Goal: Submit feedback/report problem: Submit feedback/report problem

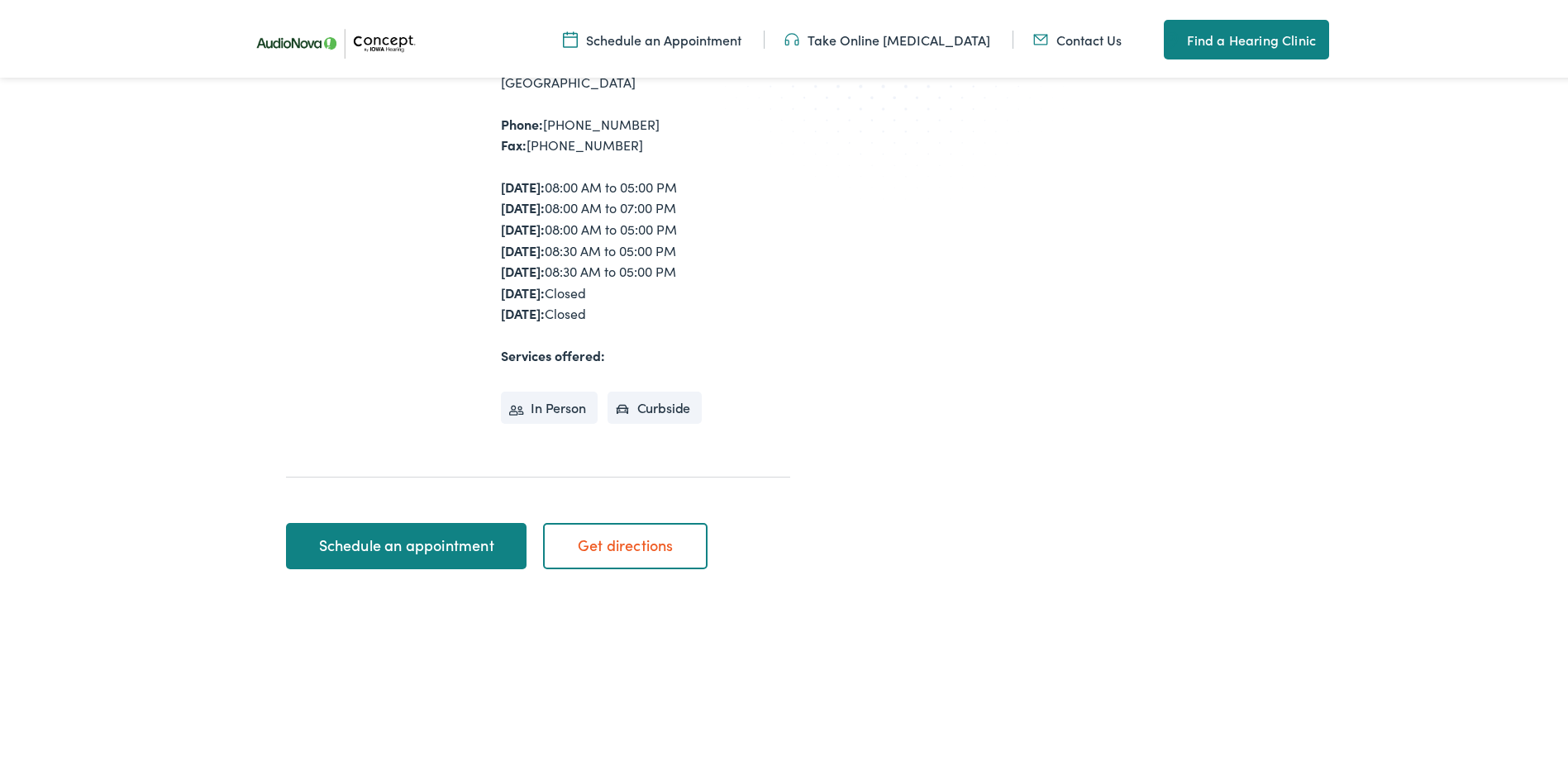
click at [1082, 39] on link "Contact Us" at bounding box center [1077, 36] width 89 height 18
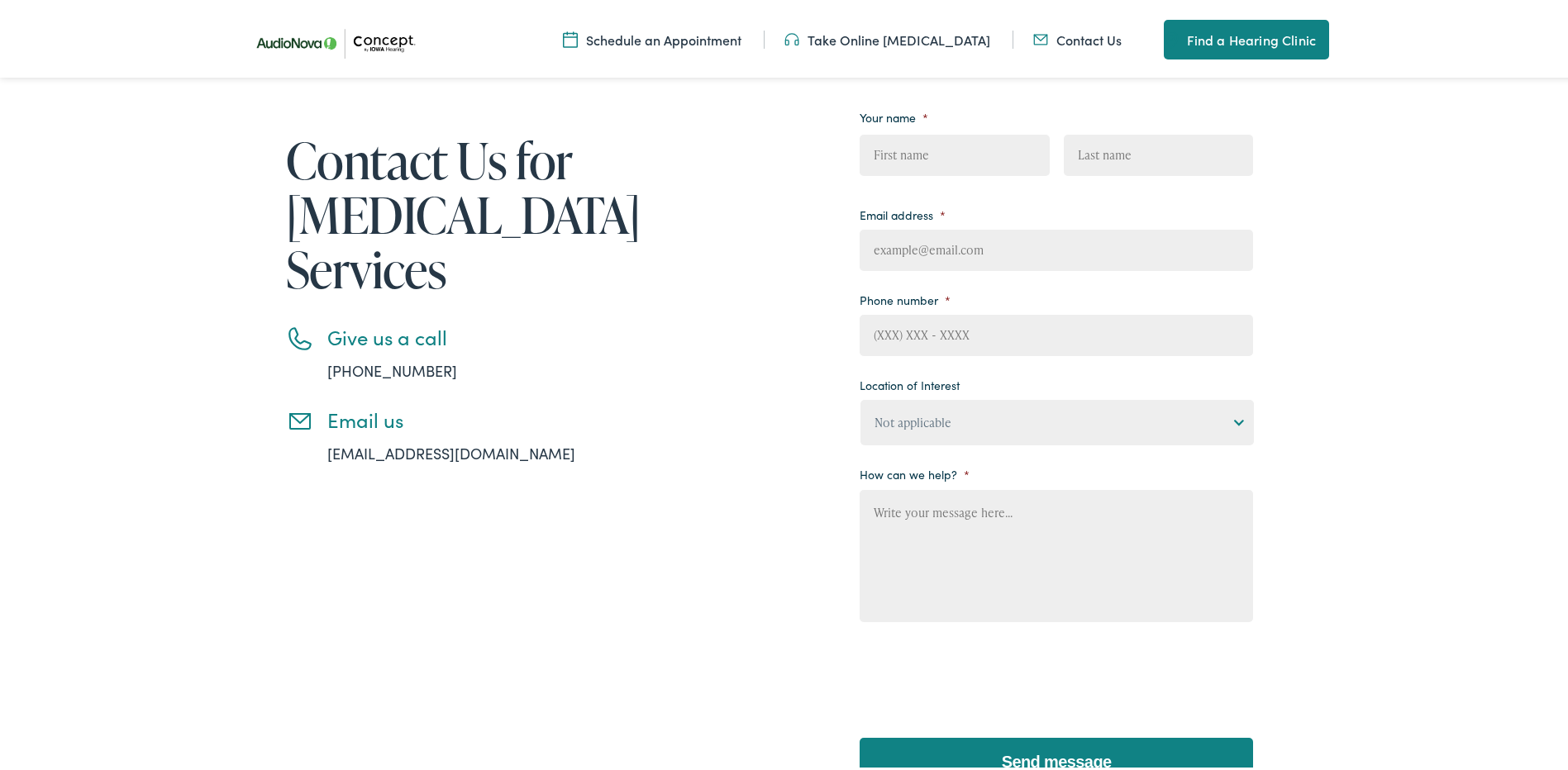
scroll to position [165, 0]
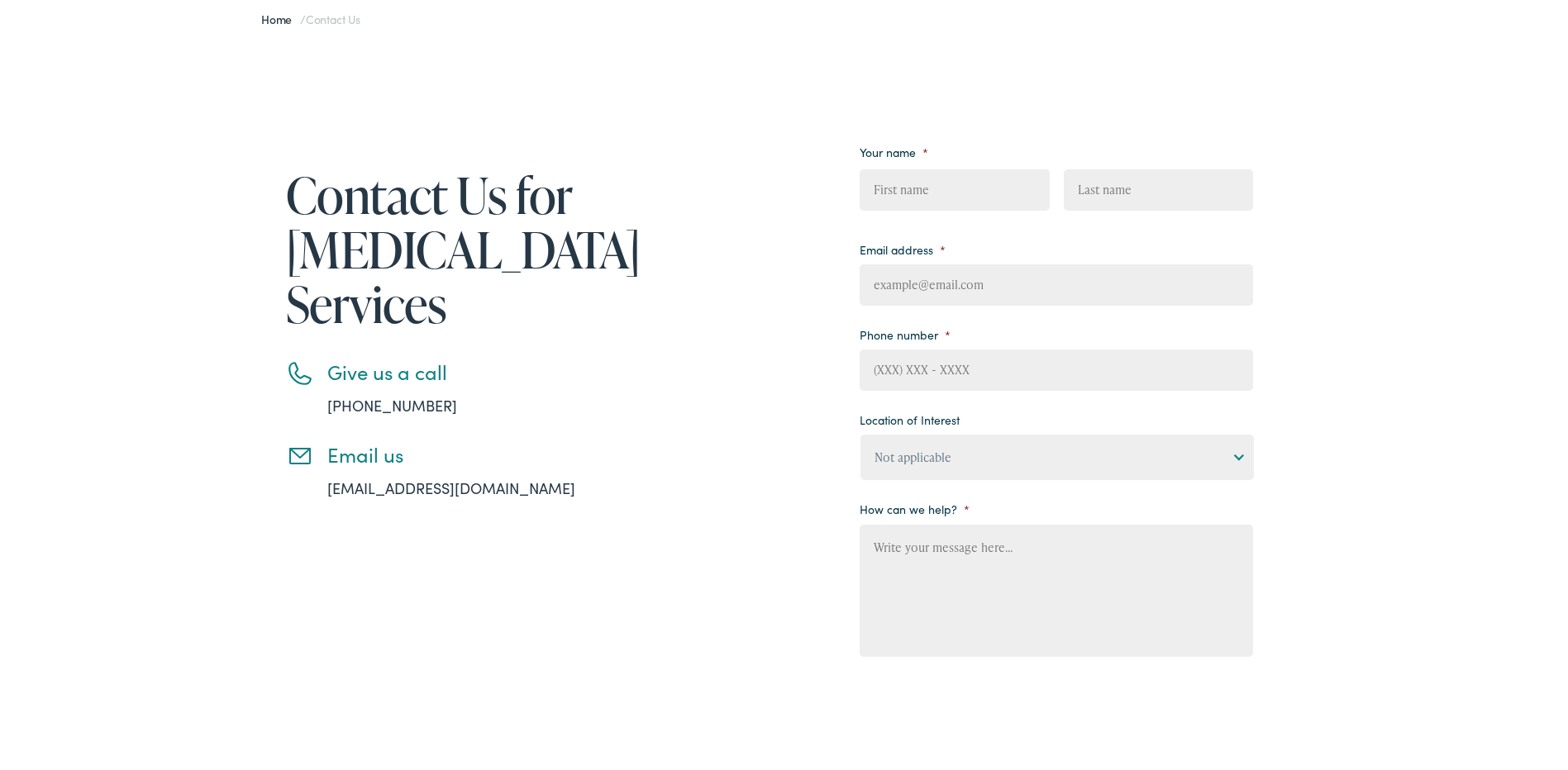
click at [1228, 452] on select "Not applicable Concept by Iowa Hearing, Ames Concept by Iowa Hearing, Cedar Rap…" at bounding box center [1057, 454] width 394 height 45
select select "Concept by Iowa Hearing, West Des Moines"
click at [860, 431] on select "Not applicable Concept by Iowa Hearing, Ames Concept by Iowa Hearing, Cedar Rap…" at bounding box center [1057, 454] width 394 height 45
click at [1032, 278] on input "Email address *" at bounding box center [1057, 281] width 394 height 41
type input "jason_potthoff@hotmail.com"
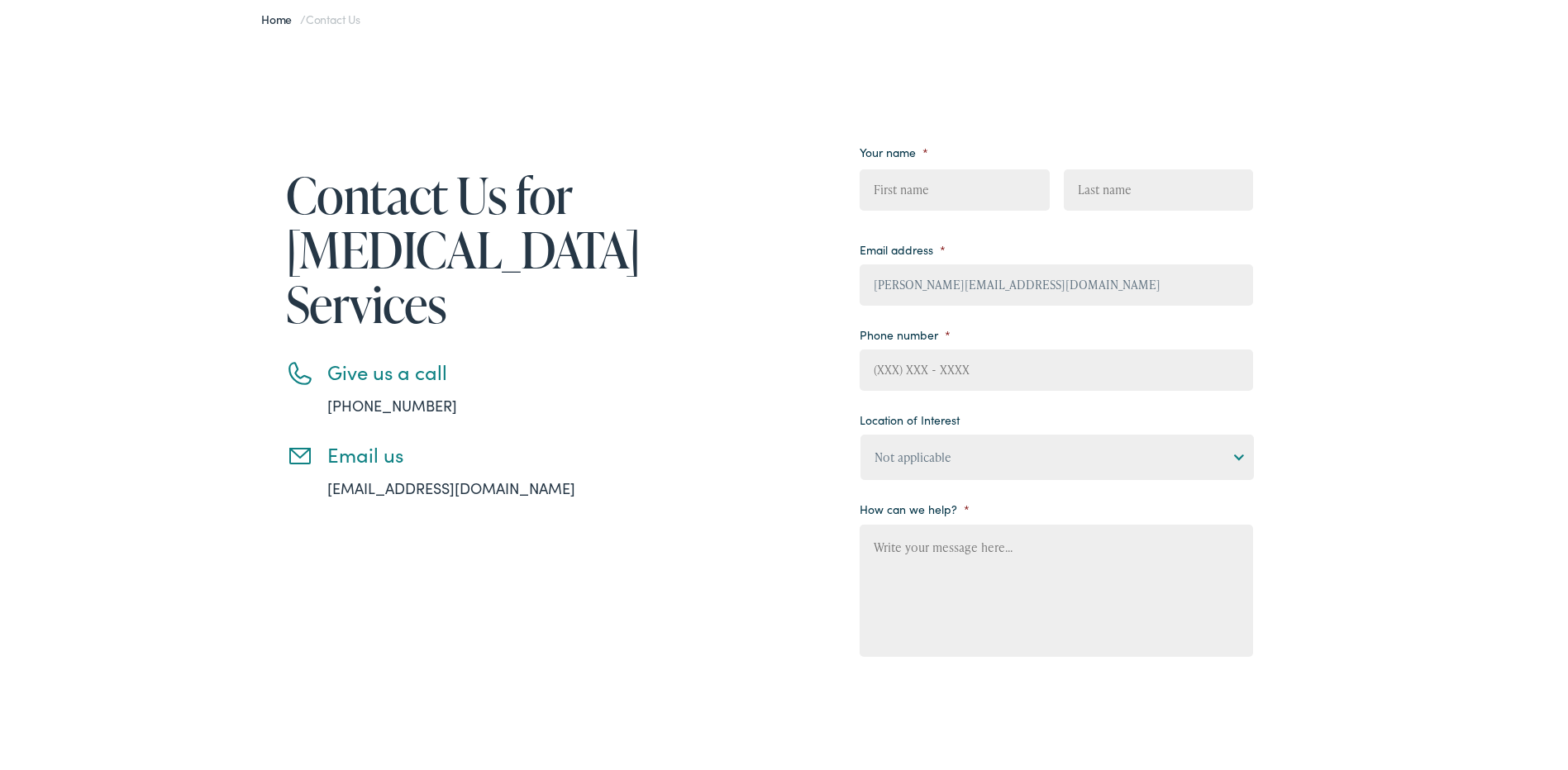
click at [976, 190] on input "First" at bounding box center [954, 186] width 189 height 41
type input "Jason"
type input "Potthoff"
type input "[PHONE_NUMBER]"
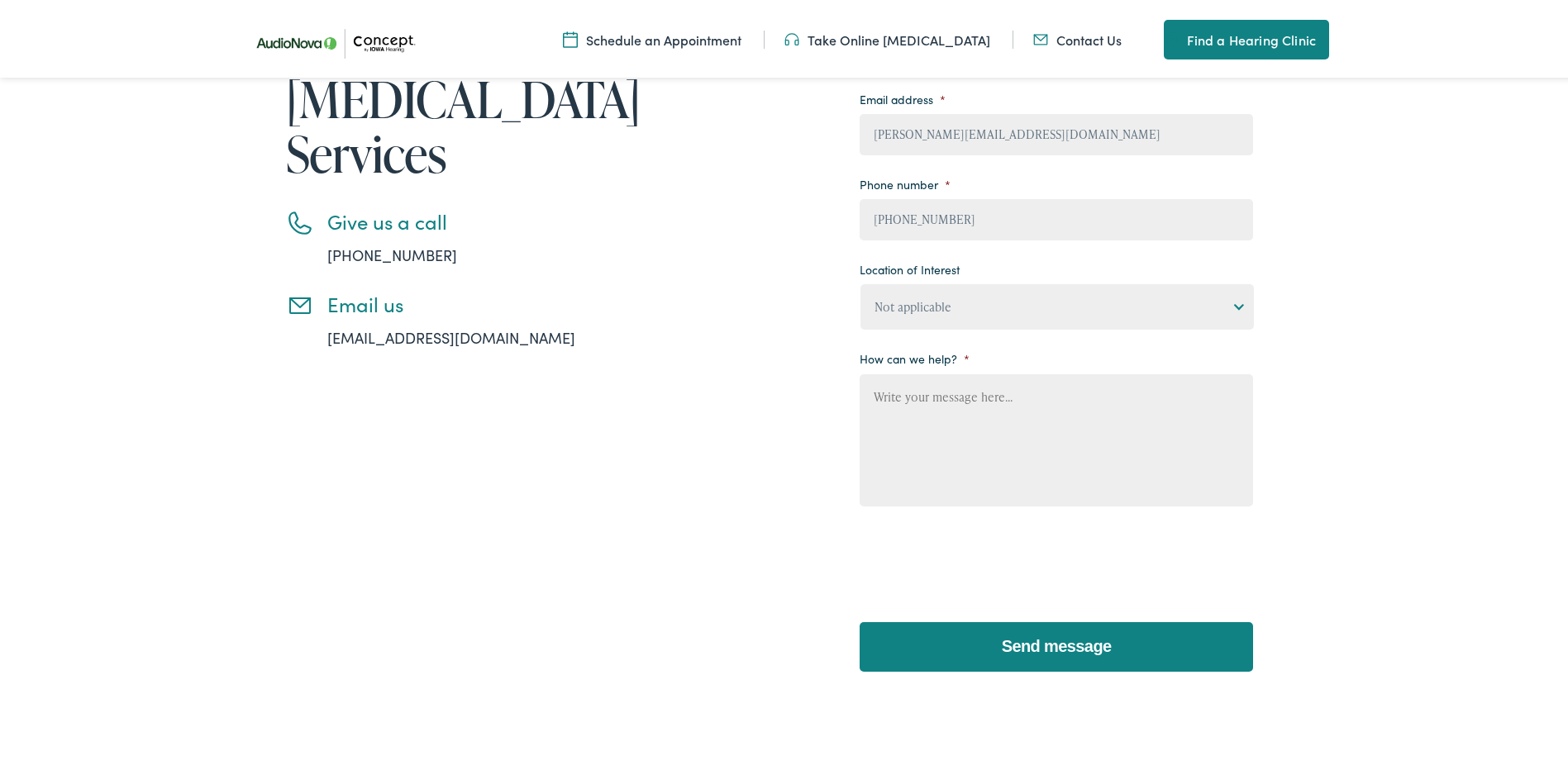
scroll to position [330, 0]
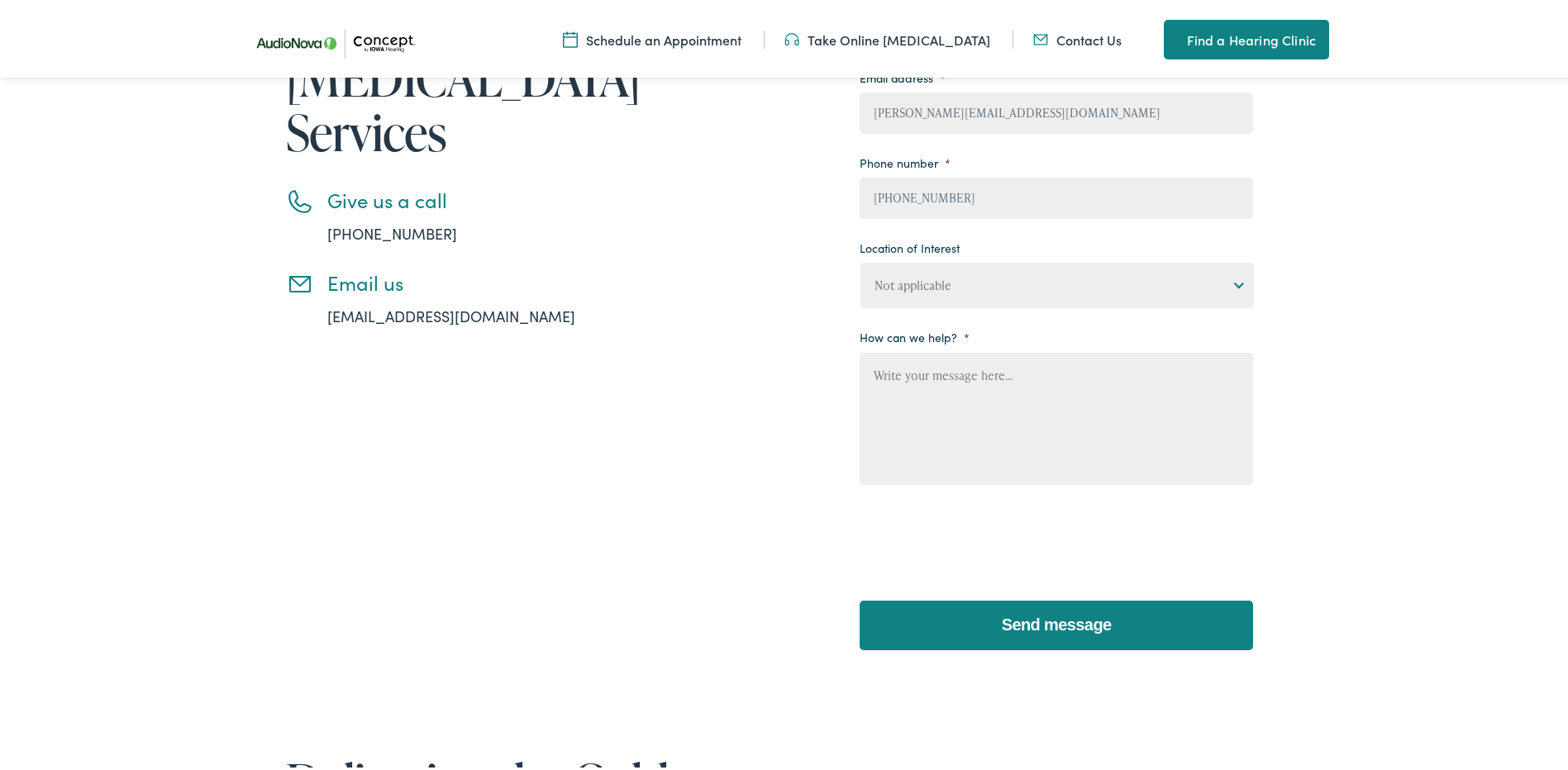
click at [1061, 400] on textarea "How can we help? *" at bounding box center [1057, 415] width 394 height 132
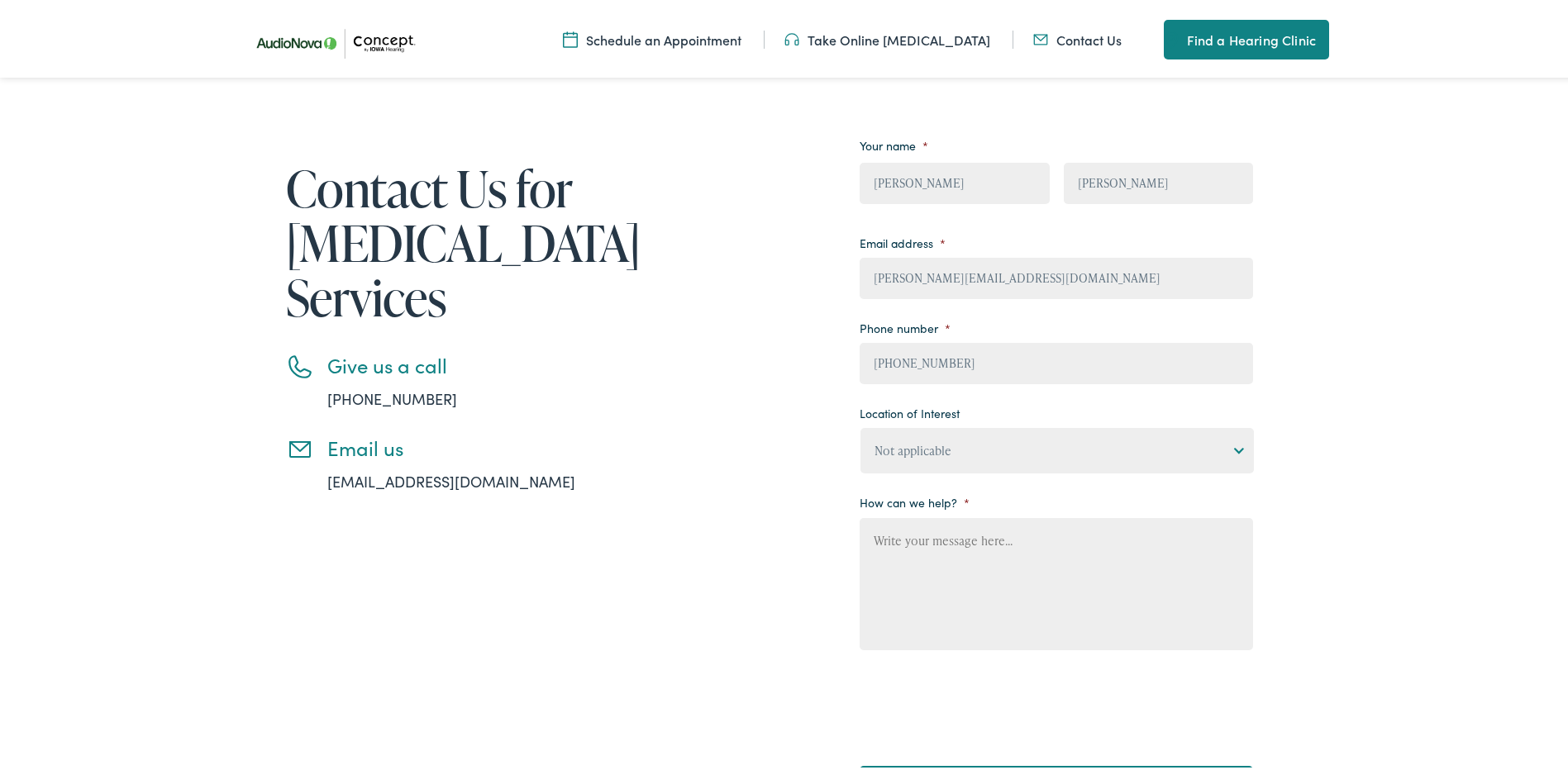
scroll to position [248, 0]
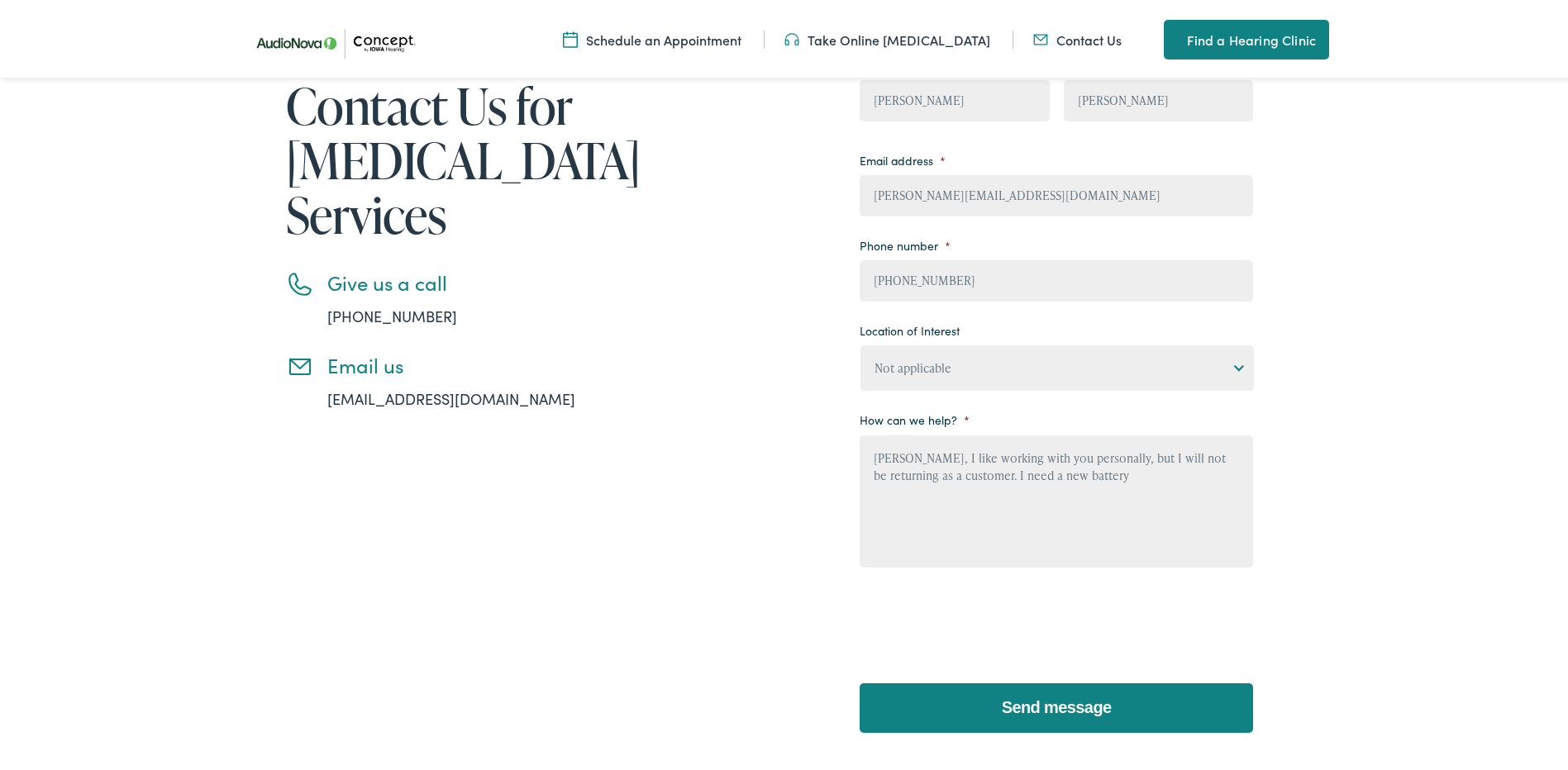
click at [1051, 469] on textarea "Eric, I like working with you personally, but I will not be returning as a cust…" at bounding box center [1057, 498] width 394 height 132
click at [1185, 489] on textarea "Eric, I like working with you personally, but I will not be returning as a cust…" at bounding box center [1057, 498] width 394 height 132
drag, startPoint x: 1102, startPoint y: 509, endPoint x: 1424, endPoint y: 520, distance: 322.2
click at [1424, 520] on div "Contact Us for Hearing Loss Services Give us a call 888-480-2052 Email us info@…" at bounding box center [790, 392] width 1580 height 881
click at [1139, 505] on textarea "Eric, I like working with you personally, but I will not be returning as a cust…" at bounding box center [1057, 498] width 394 height 132
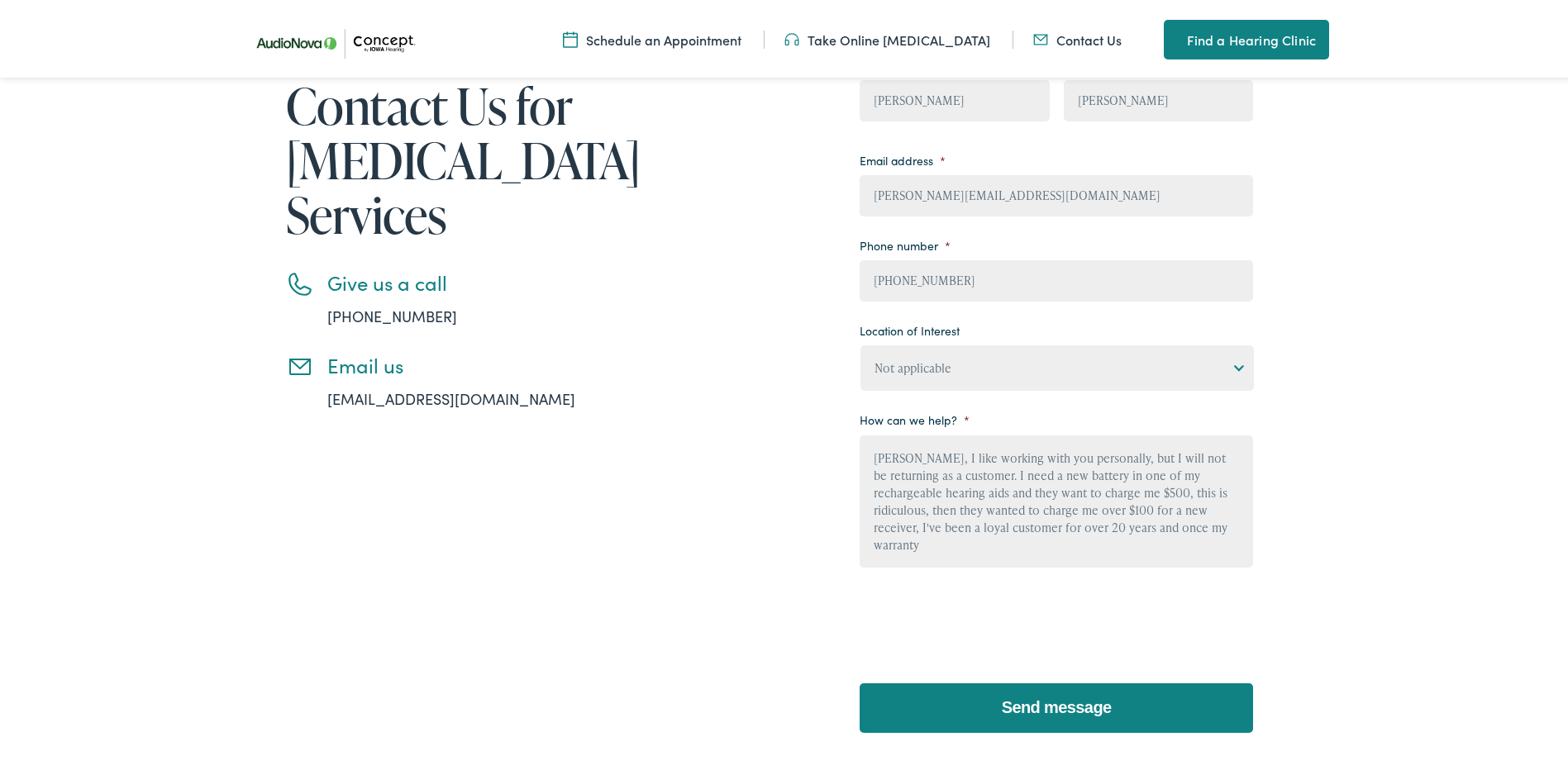
click at [1144, 526] on textarea "Eric, I like working with you personally, but I will not be returning as a cust…" at bounding box center [1057, 498] width 394 height 132
click at [962, 546] on textarea "Eric, I like working with you personally, but I will not be returning as a cust…" at bounding box center [1057, 498] width 394 height 132
click at [1208, 553] on textarea "[PERSON_NAME], I like working with you personally, but I will not be returning …" at bounding box center [1057, 498] width 394 height 132
type textarea "[PERSON_NAME], I like working with you personally, but I will not be returning …"
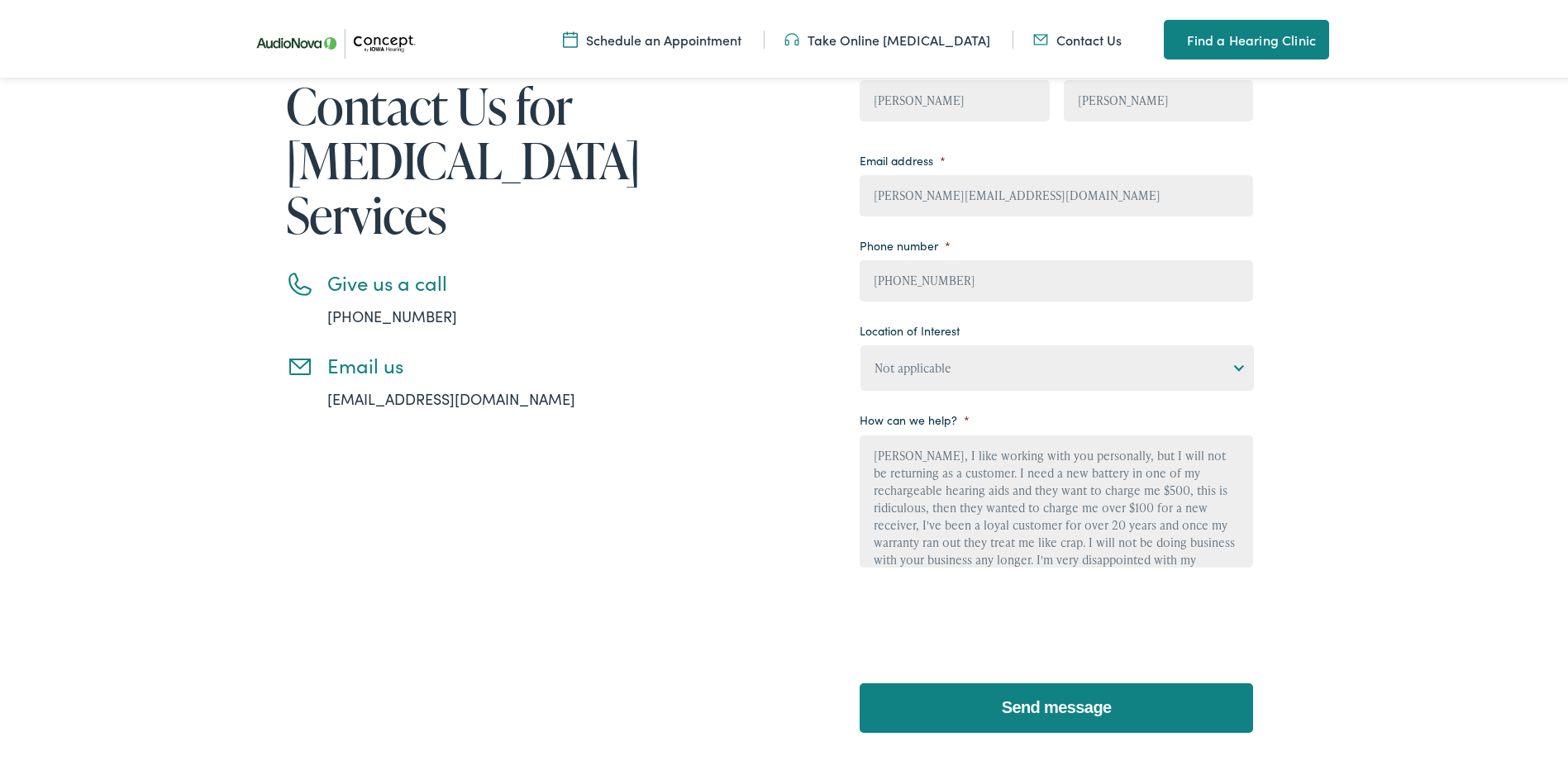
click at [1064, 698] on input "Send message" at bounding box center [1057, 704] width 394 height 50
click at [1058, 711] on input "Send message" at bounding box center [1057, 704] width 394 height 50
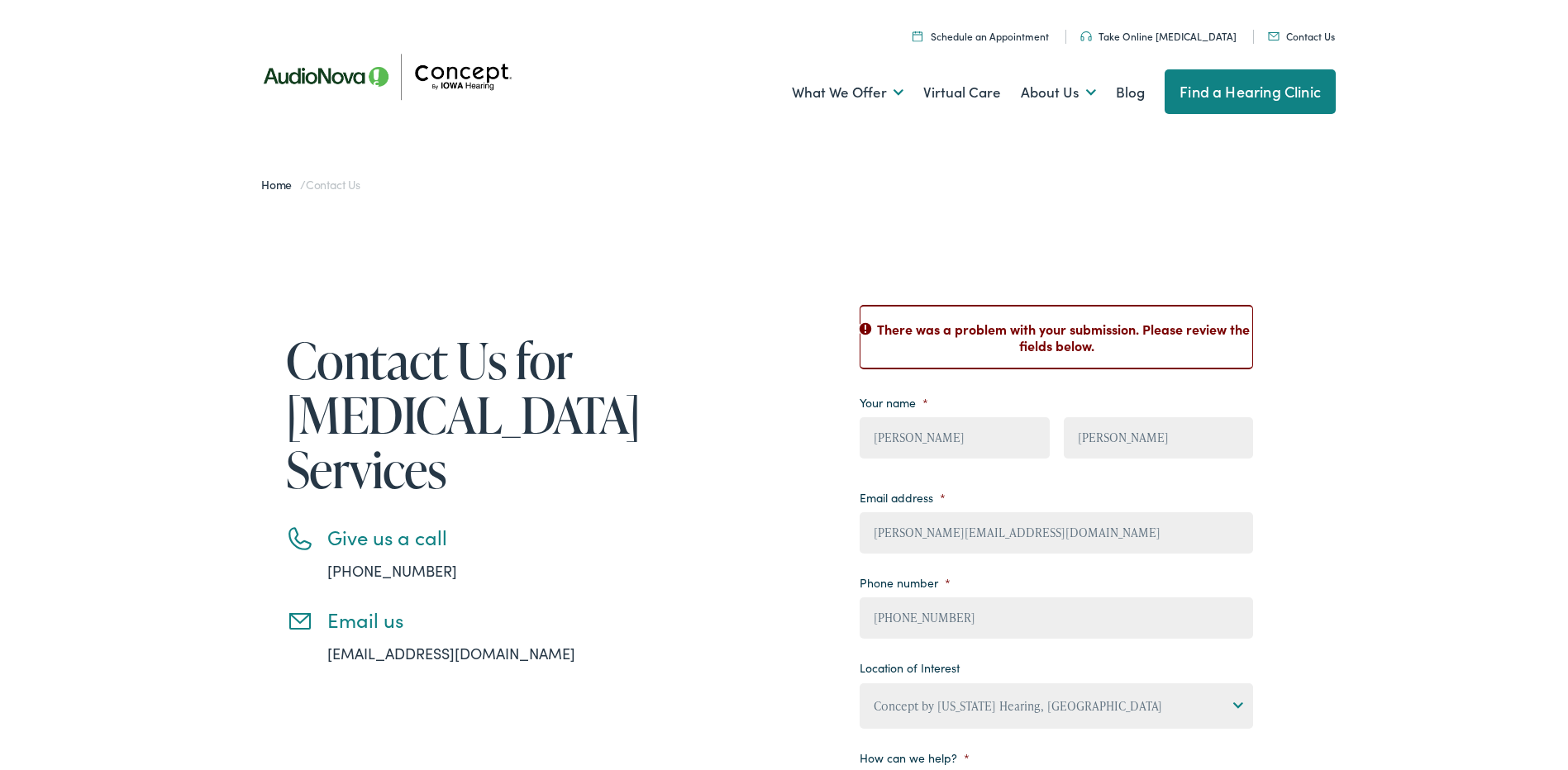
click at [1495, 441] on div "Contact Us for Hearing Loss Services Give us a call 888-480-2052 Email us info@…" at bounding box center [790, 717] width 1580 height 1025
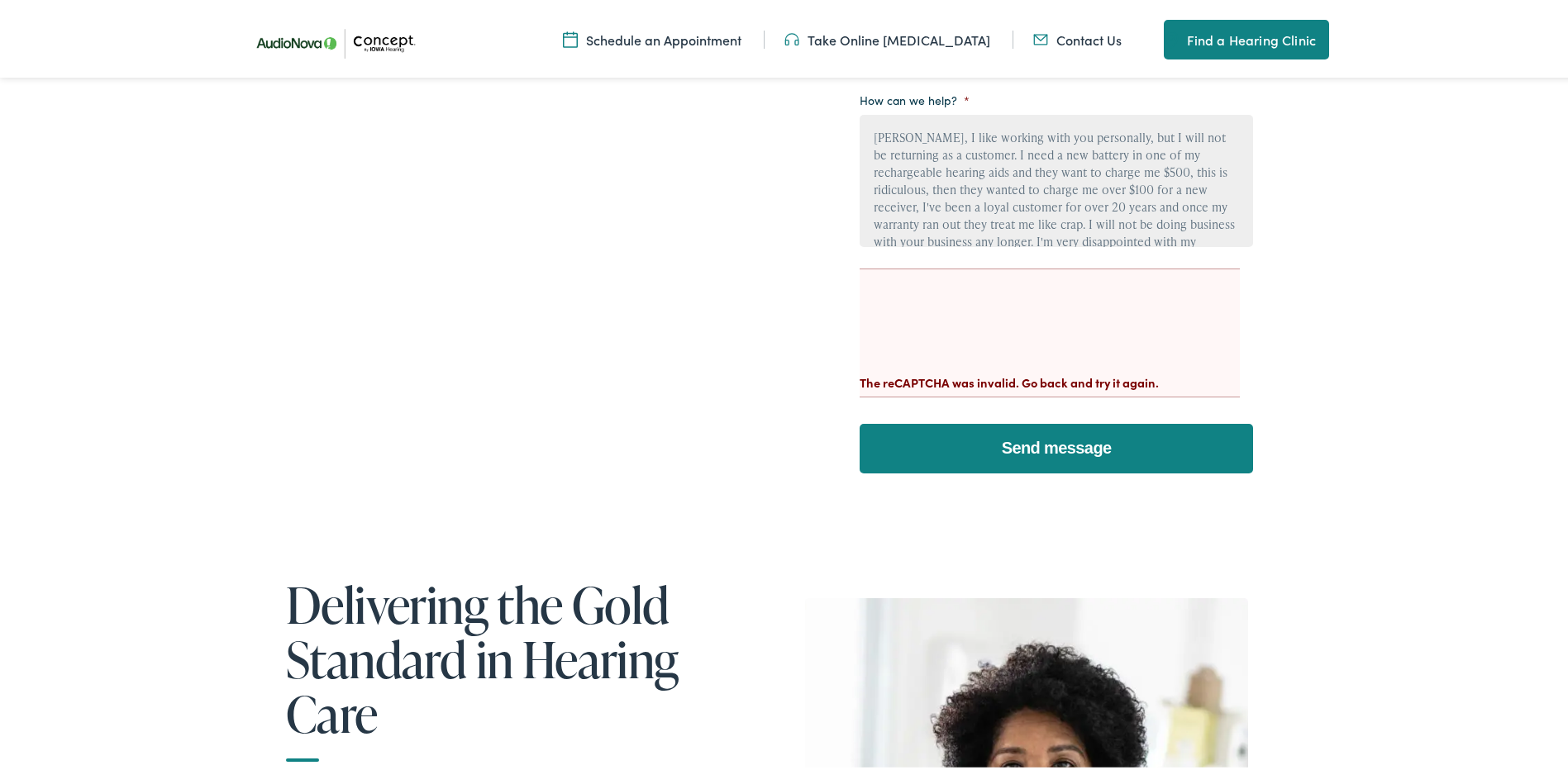
scroll to position [661, 0]
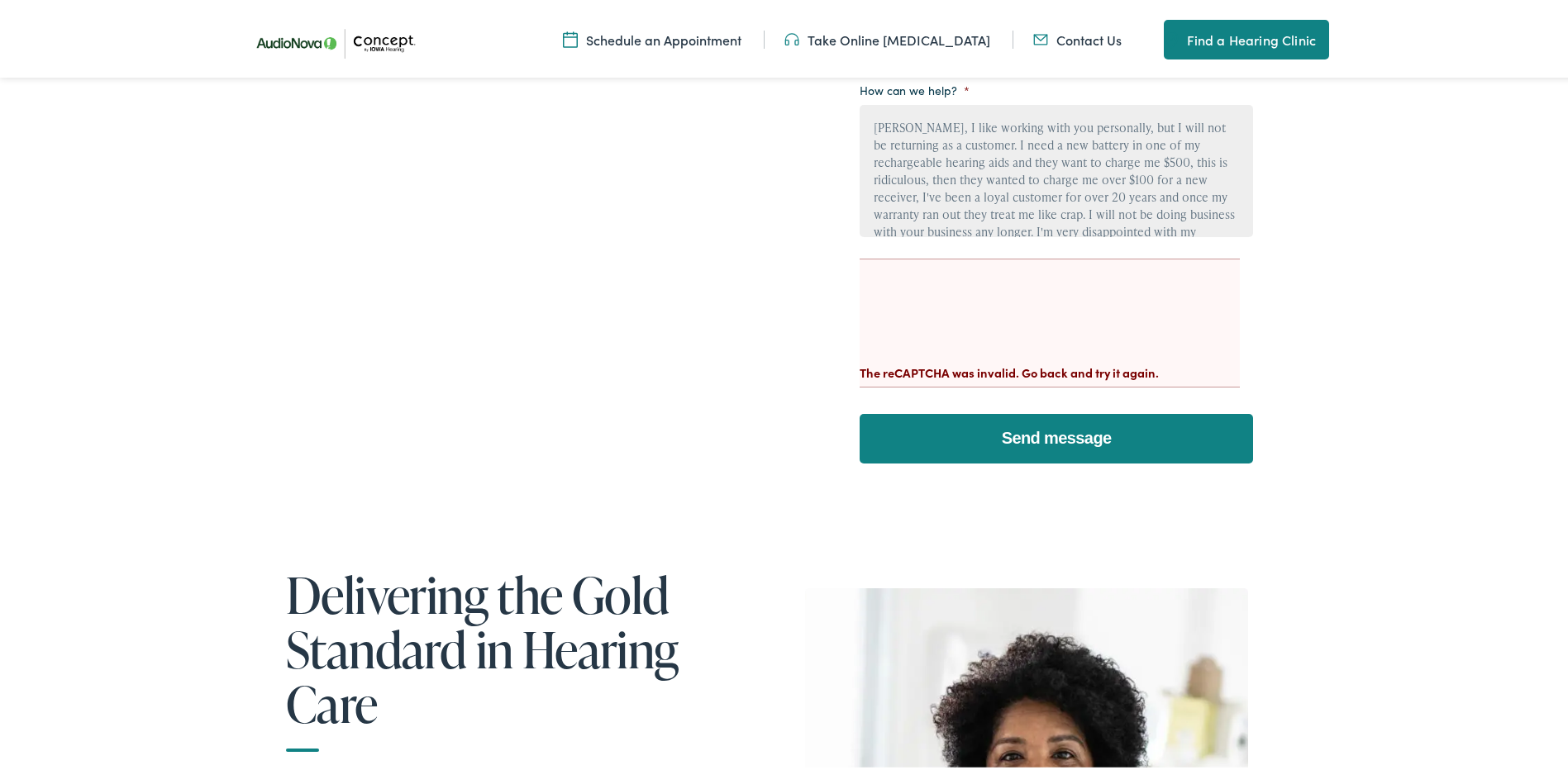
click at [1042, 436] on input "Send message" at bounding box center [1057, 435] width 394 height 50
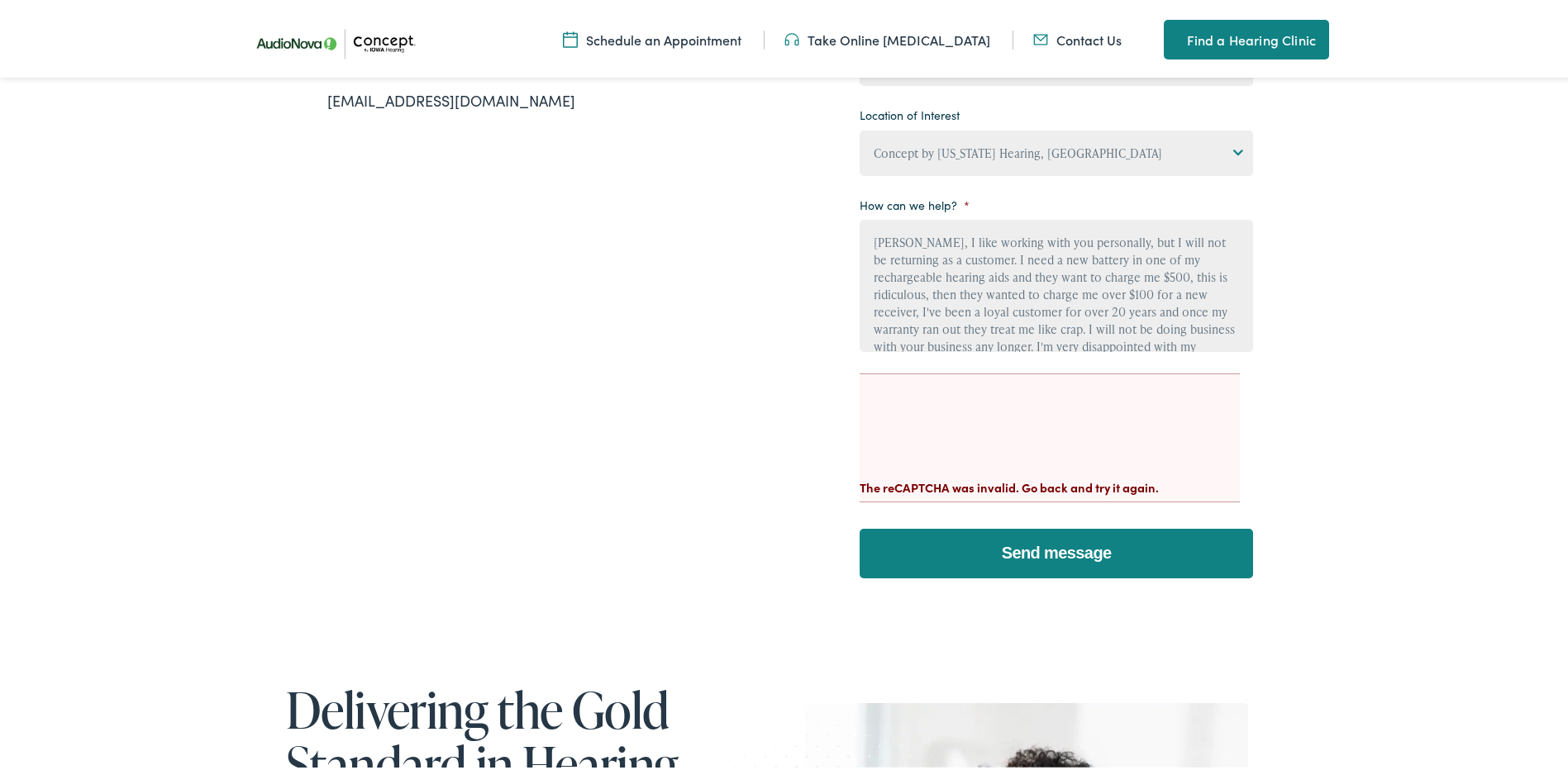
scroll to position [578, 0]
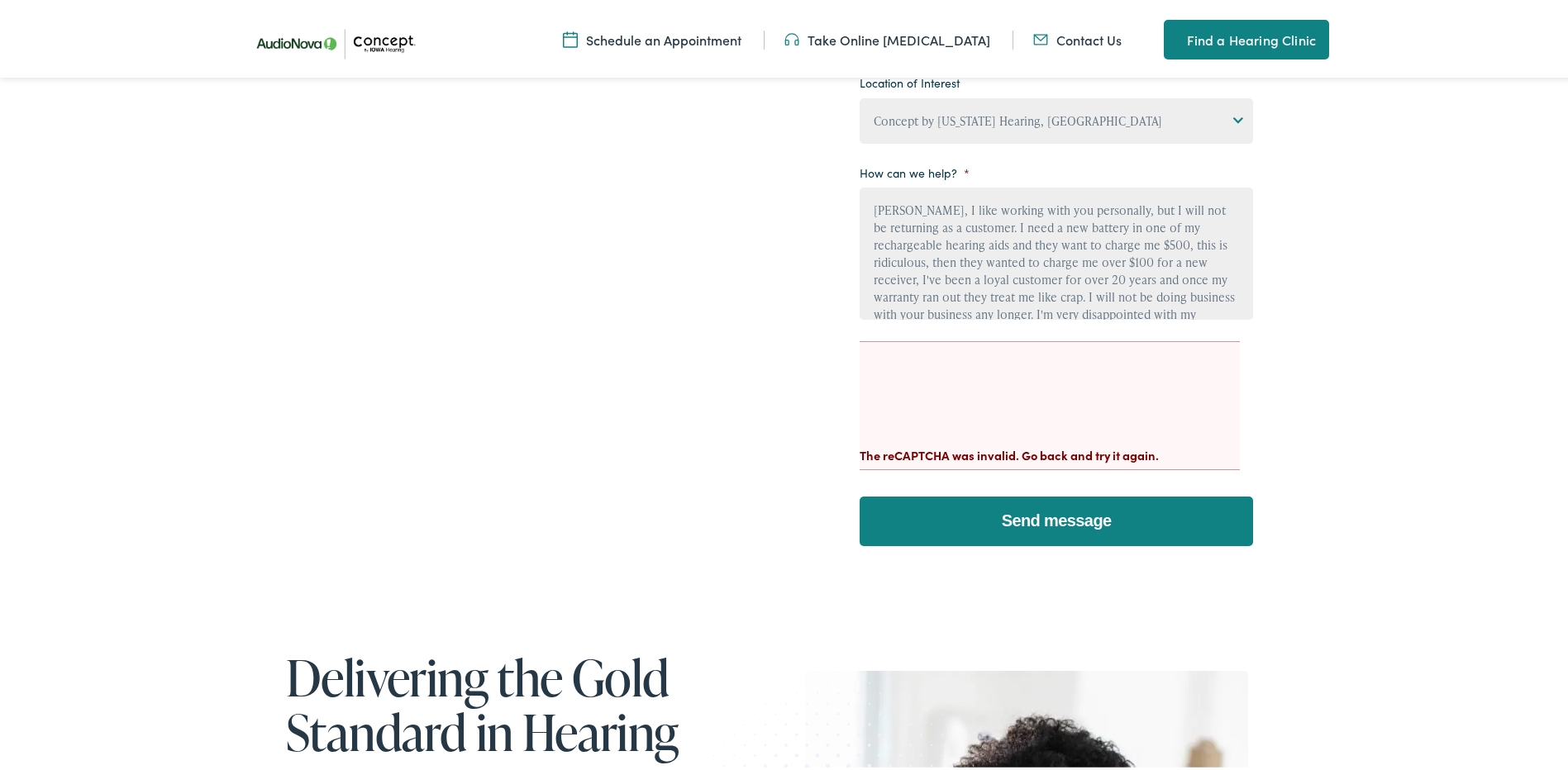
click at [1059, 512] on input "Send message" at bounding box center [1057, 518] width 394 height 50
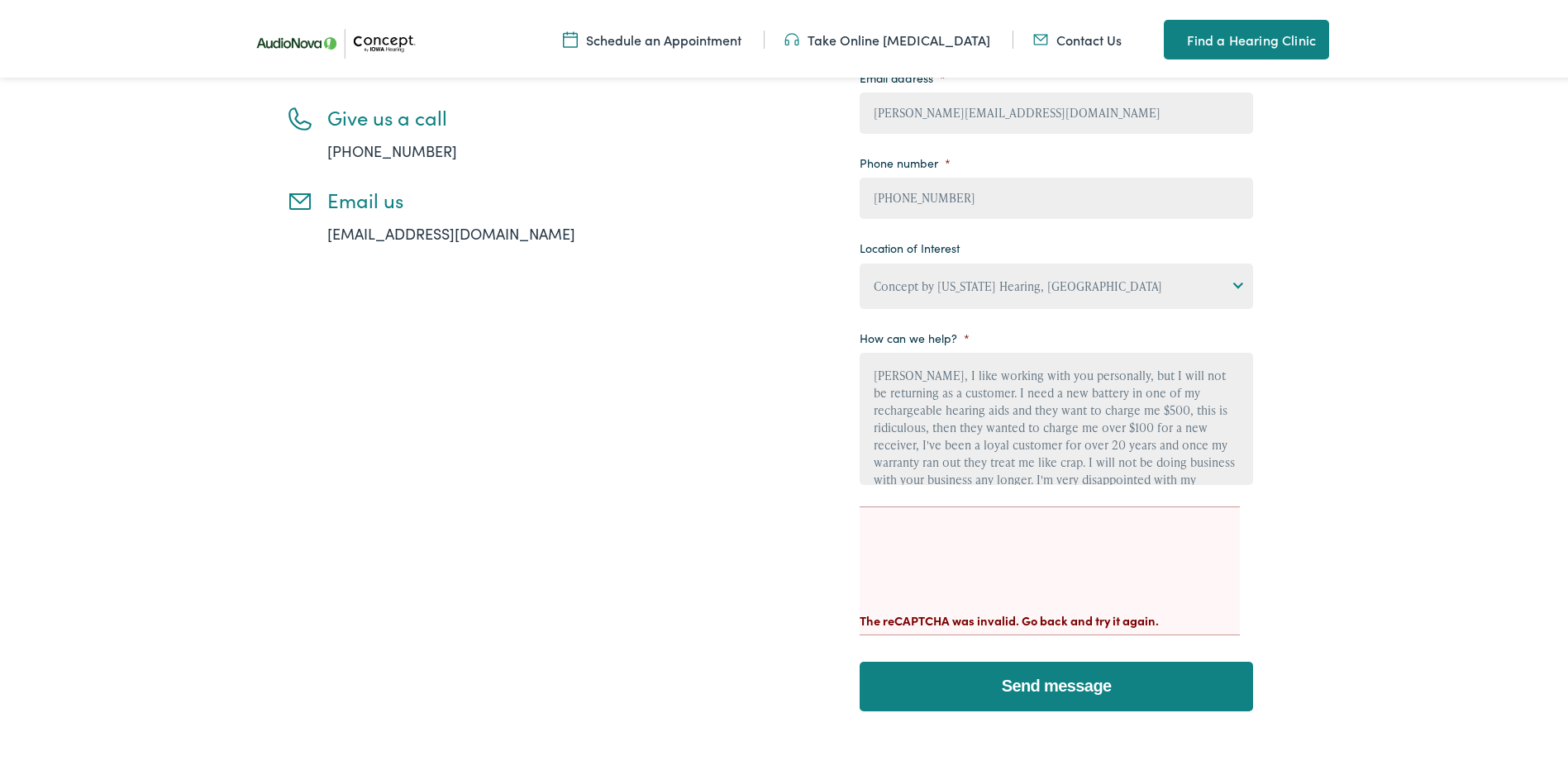
drag, startPoint x: 1197, startPoint y: 475, endPoint x: 839, endPoint y: 338, distance: 383.3
click at [839, 338] on div "Contact Us for Hearing Loss Services Give us a call 888-480-2052 Email us info@…" at bounding box center [749, 297] width 1008 height 859
click at [1073, 26] on ul "Schedule an Appointment Take Online Hearing Test Contact Us Find a Hearing Clin…" at bounding box center [796, 37] width 1103 height 40
click at [1073, 33] on link "Contact Us" at bounding box center [1077, 36] width 89 height 18
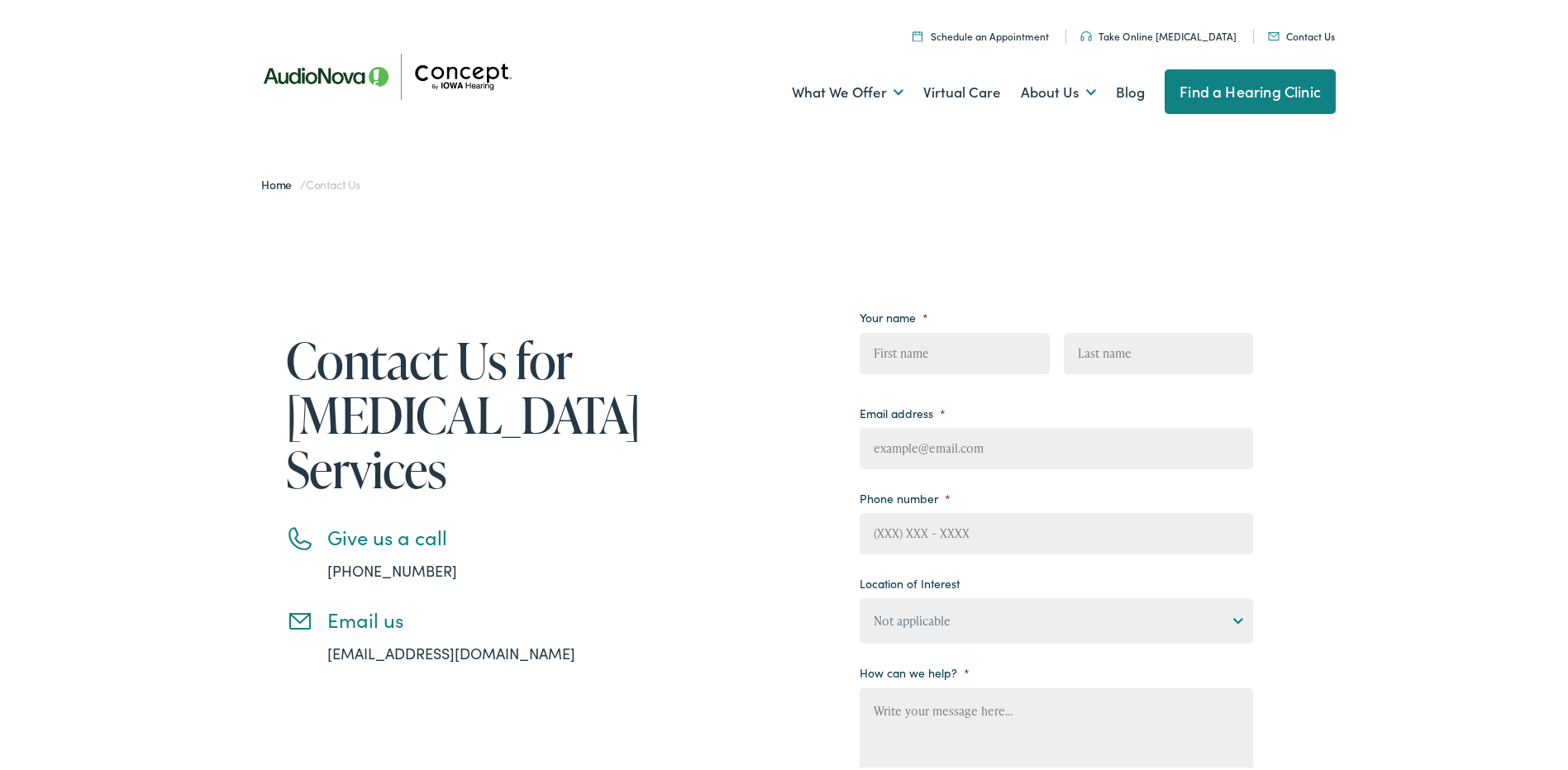
click at [957, 354] on input "First" at bounding box center [954, 350] width 189 height 41
type input "[PERSON_NAME]"
click at [1015, 435] on input "Email address *" at bounding box center [1057, 445] width 394 height 41
type input "[PERSON_NAME][EMAIL_ADDRESS][DOMAIN_NAME]"
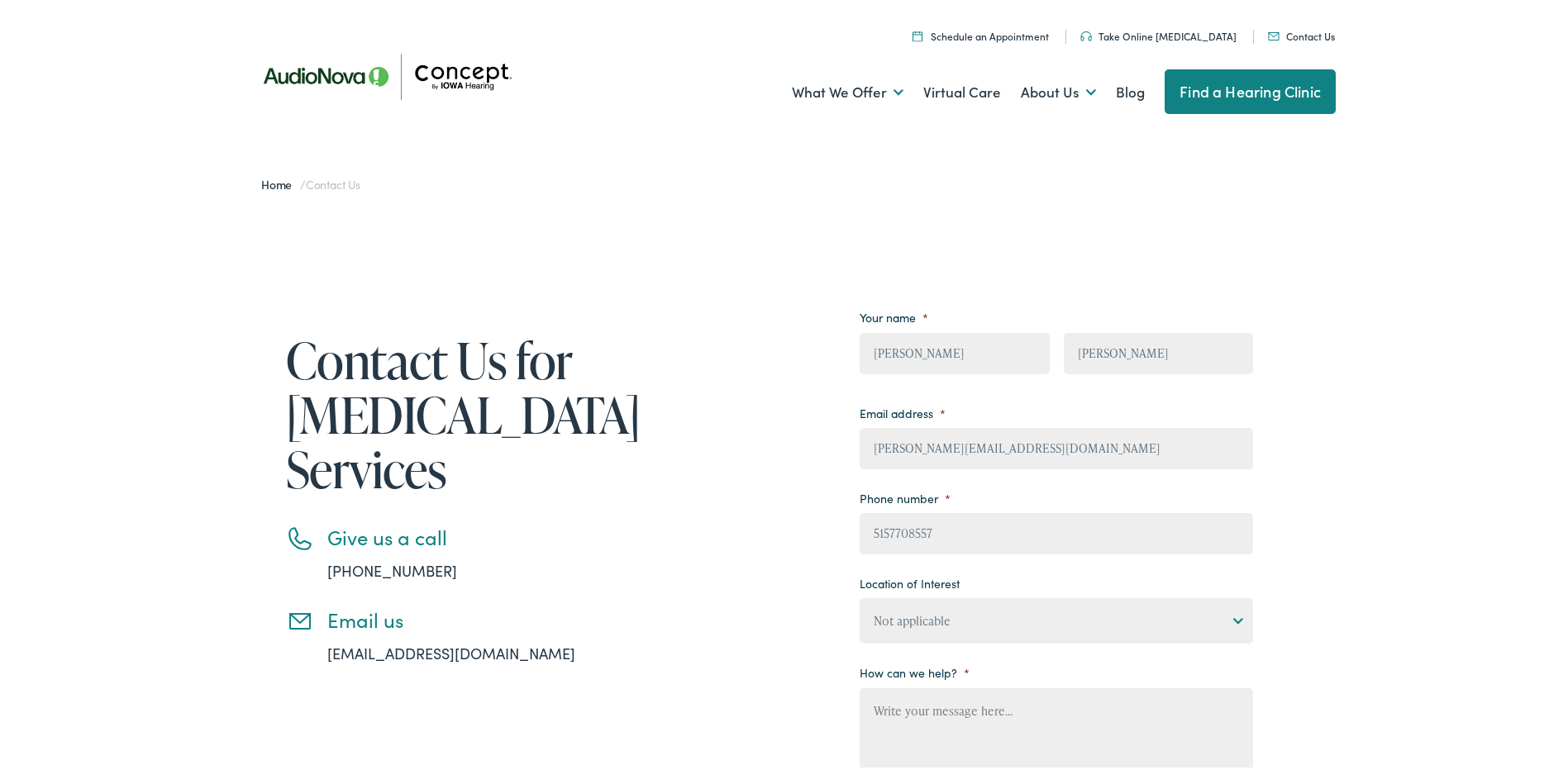
type input "[PHONE_NUMBER]"
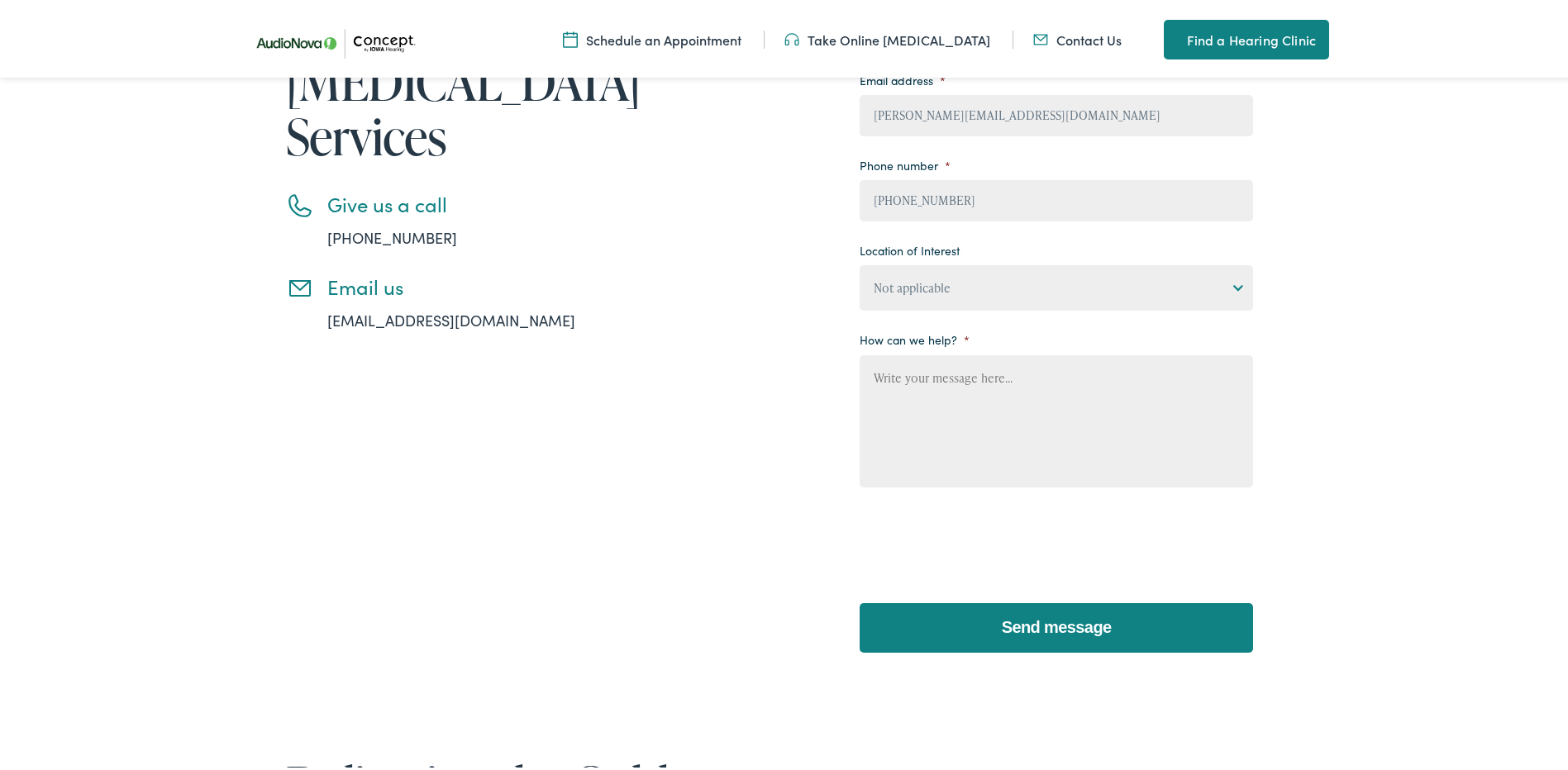
scroll to position [330, 0]
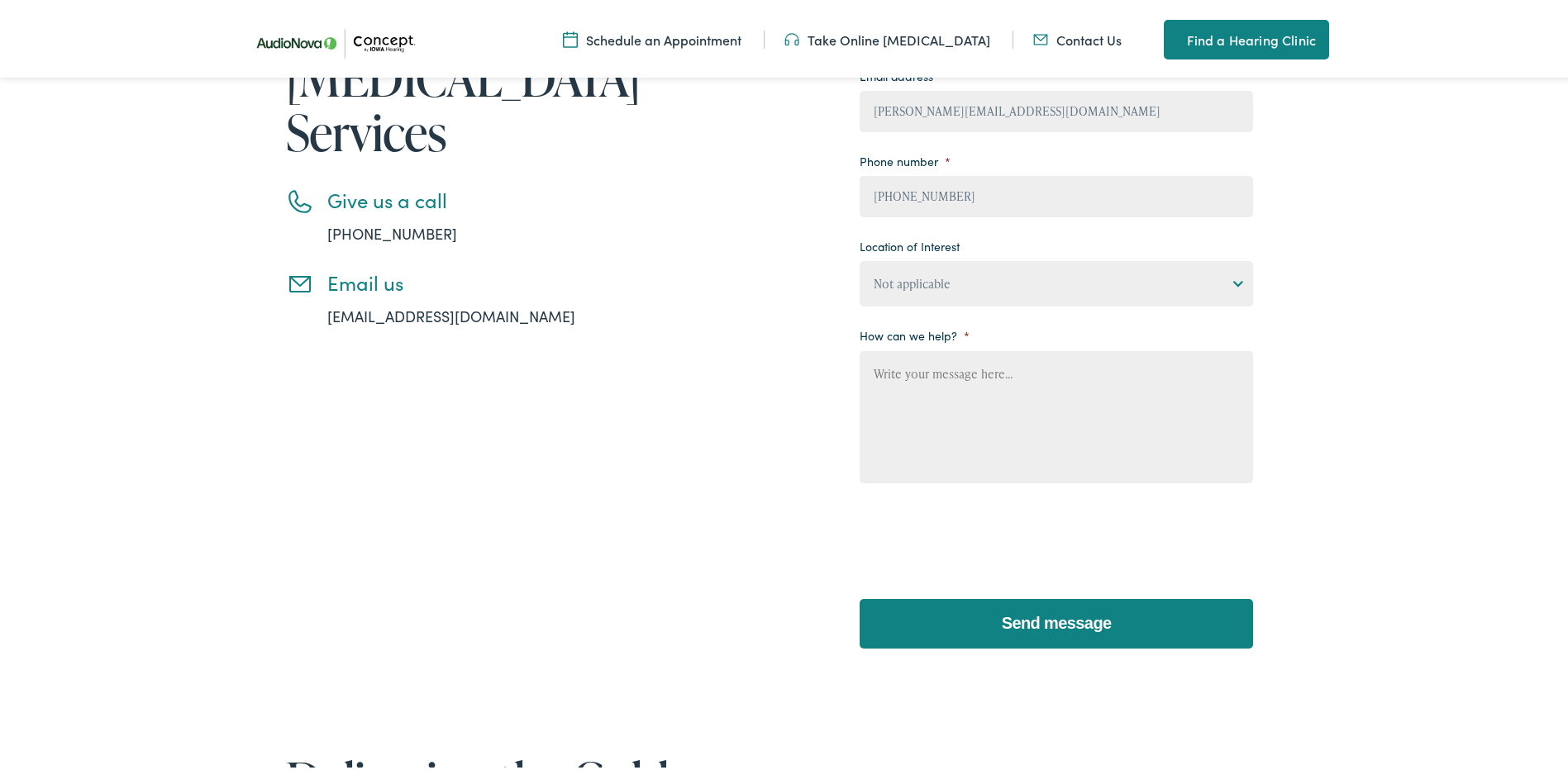
click at [1234, 280] on select "Not applicable Concept by Iowa Hearing, Ames Concept by Iowa Hearing, Cedar Rap…" at bounding box center [1057, 281] width 394 height 45
select select "Concept by [US_STATE] Hearing, [GEOGRAPHIC_DATA]"
click at [860, 258] on select "Not applicable Concept by Iowa Hearing, Ames Concept by Iowa Hearing, Cedar Rap…" at bounding box center [1057, 281] width 394 height 45
click at [880, 372] on textarea "How can we help? *" at bounding box center [1057, 413] width 394 height 132
paste textarea "[PERSON_NAME], I like working with you personally, but I will not be returning …"
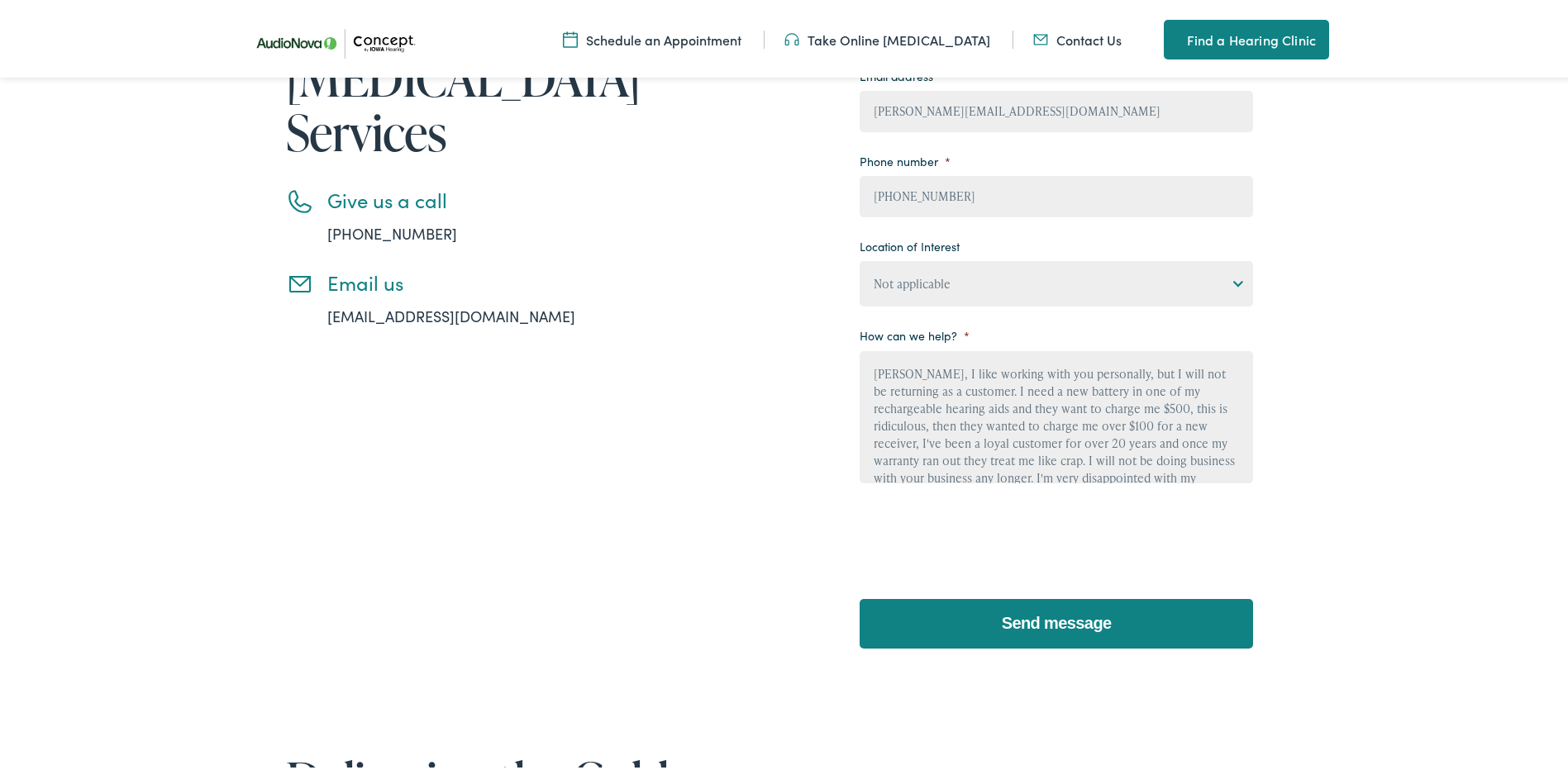
scroll to position [3, 0]
type textarea "[PERSON_NAME], I like working with you personally, but I will not be returning …"
click at [1053, 613] on input "Send message" at bounding box center [1057, 620] width 394 height 50
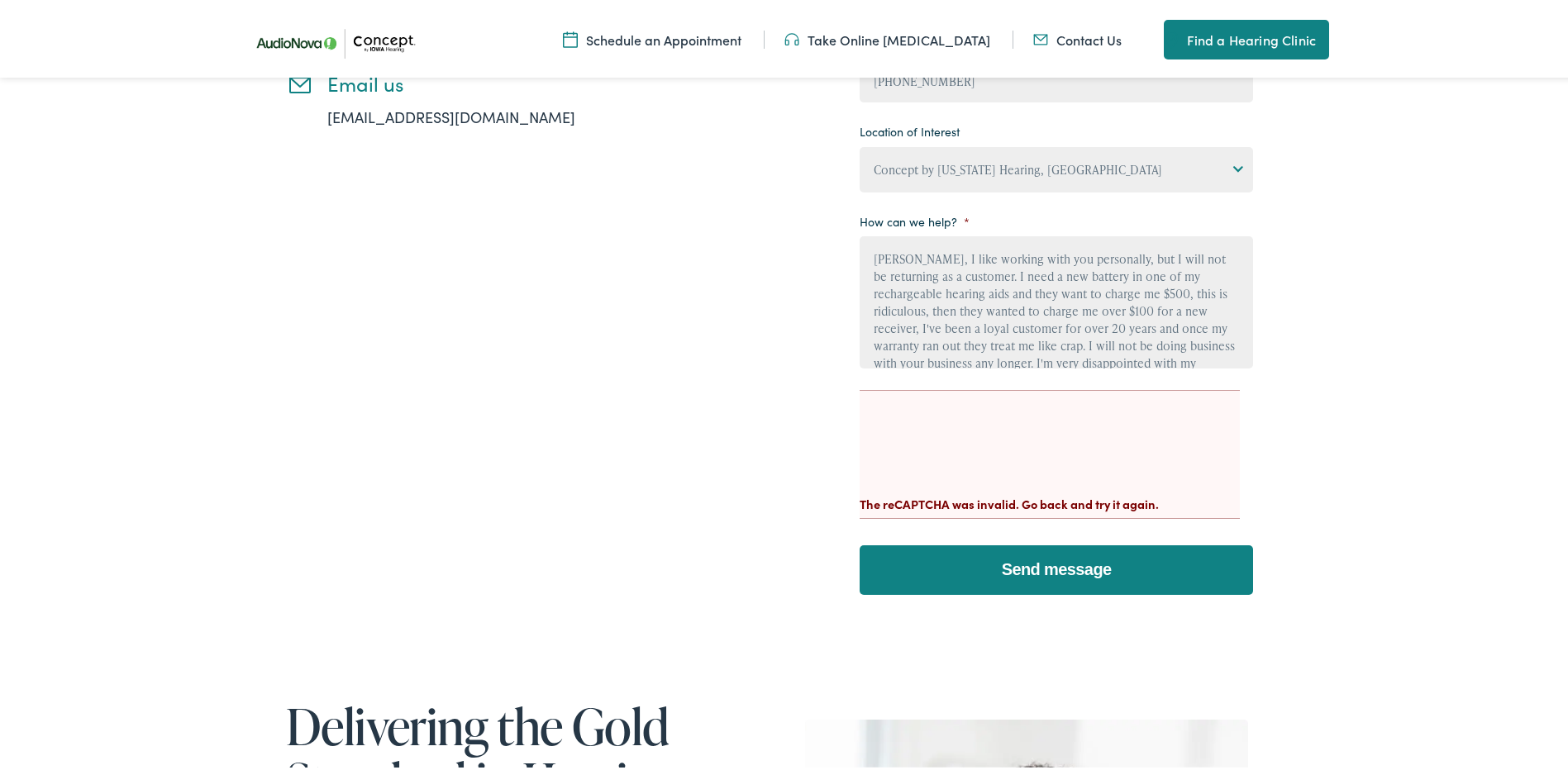
scroll to position [578, 0]
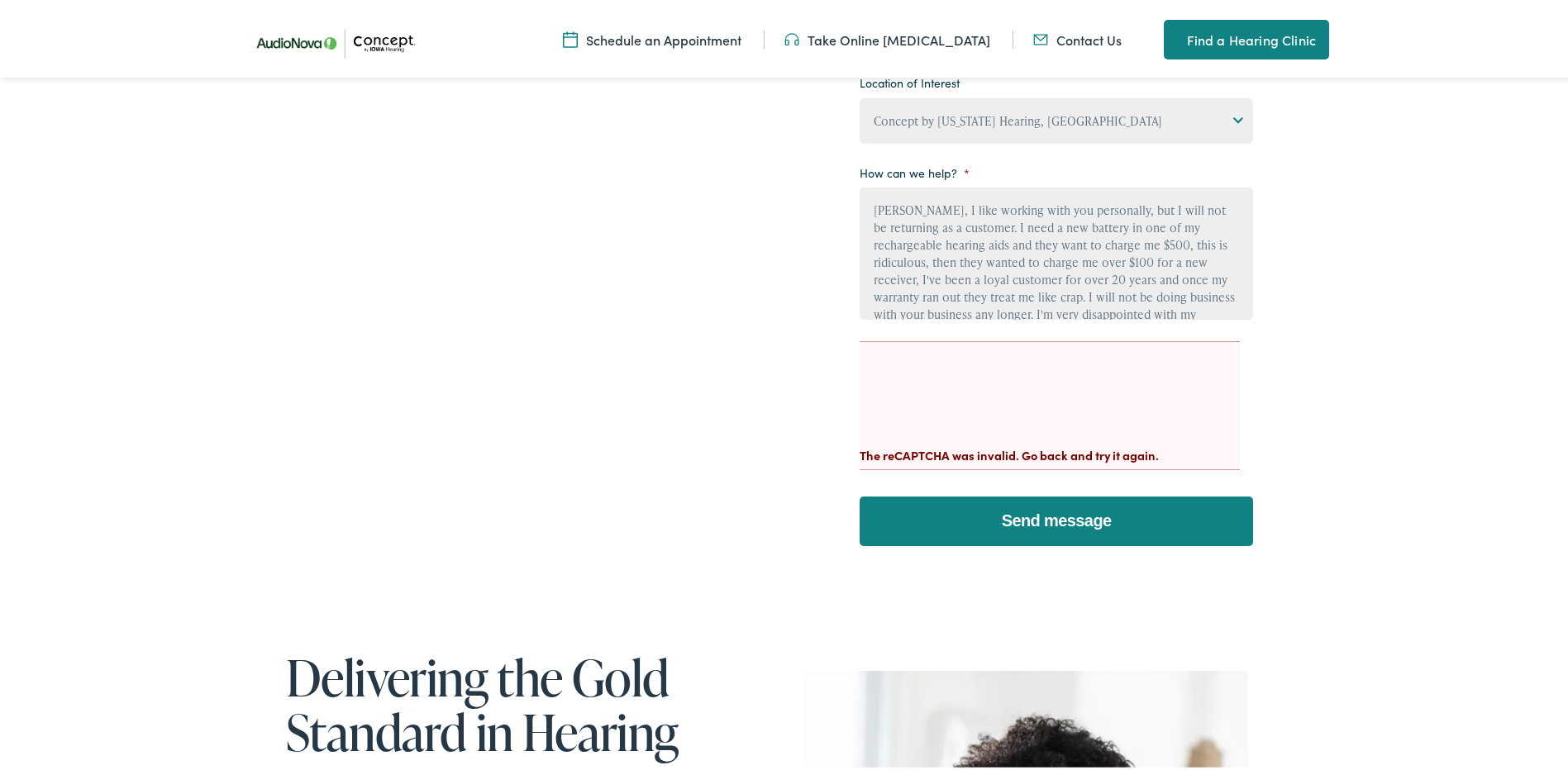
click at [1059, 520] on input "Send message" at bounding box center [1057, 518] width 394 height 50
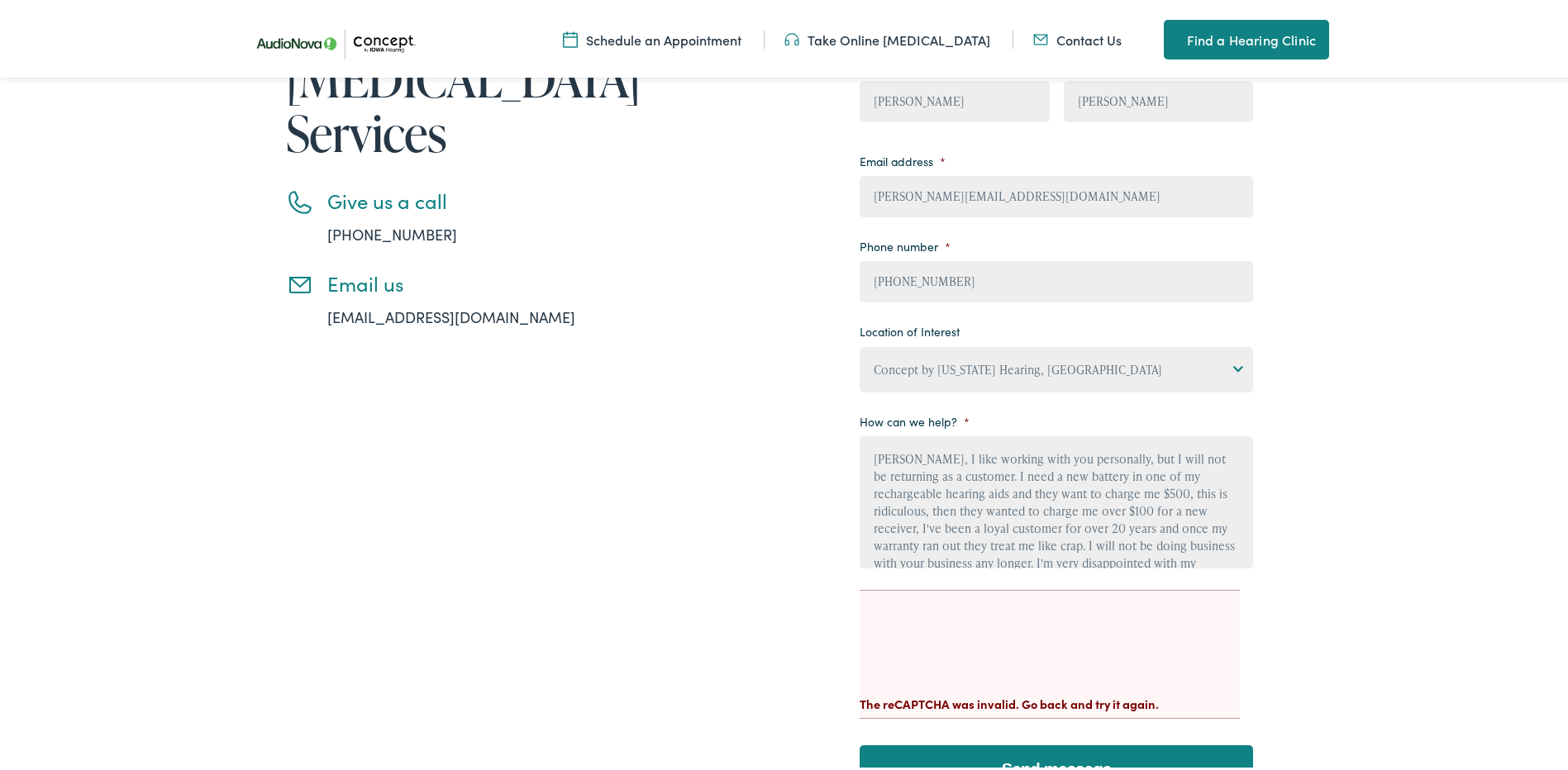
scroll to position [330, 0]
click at [1031, 693] on div "The reCAPTCHA was invalid. Go back and try it again." at bounding box center [1050, 693] width 380 height 31
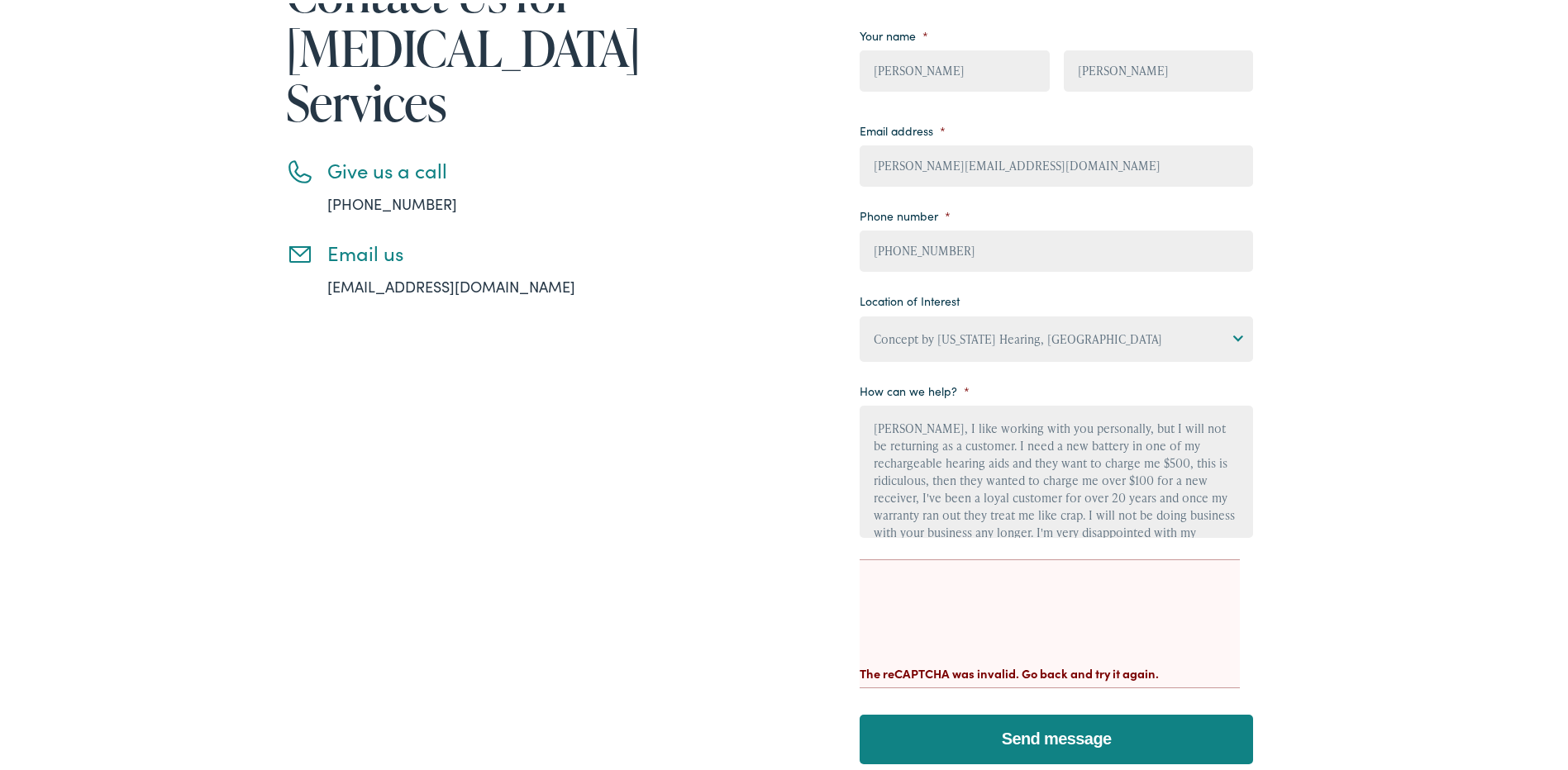
scroll to position [0, 0]
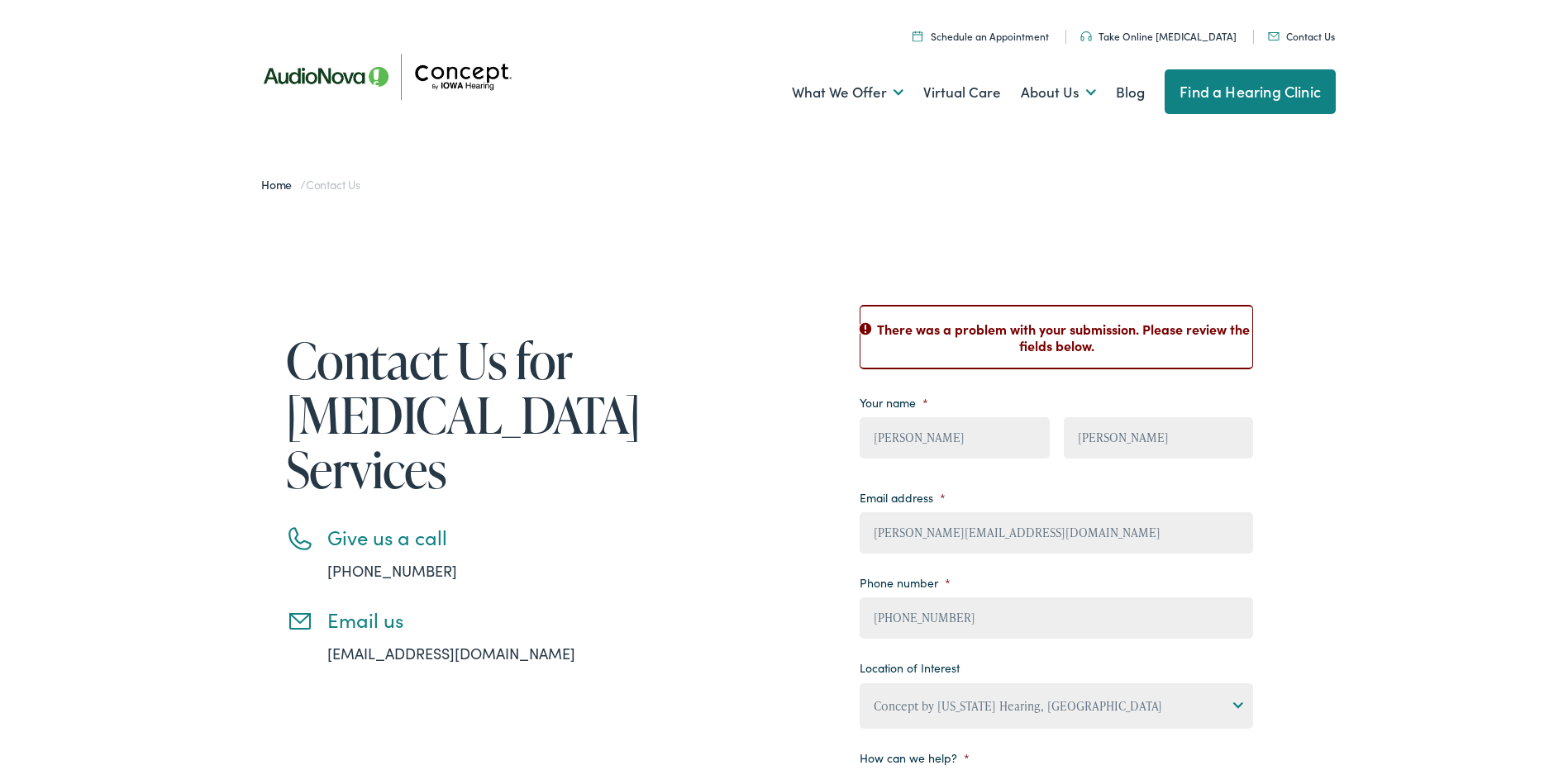
click at [341, 184] on span "Contact Us" at bounding box center [333, 181] width 55 height 17
click at [428, 655] on link "[EMAIL_ADDRESS][DOMAIN_NAME]" at bounding box center [450, 650] width 248 height 21
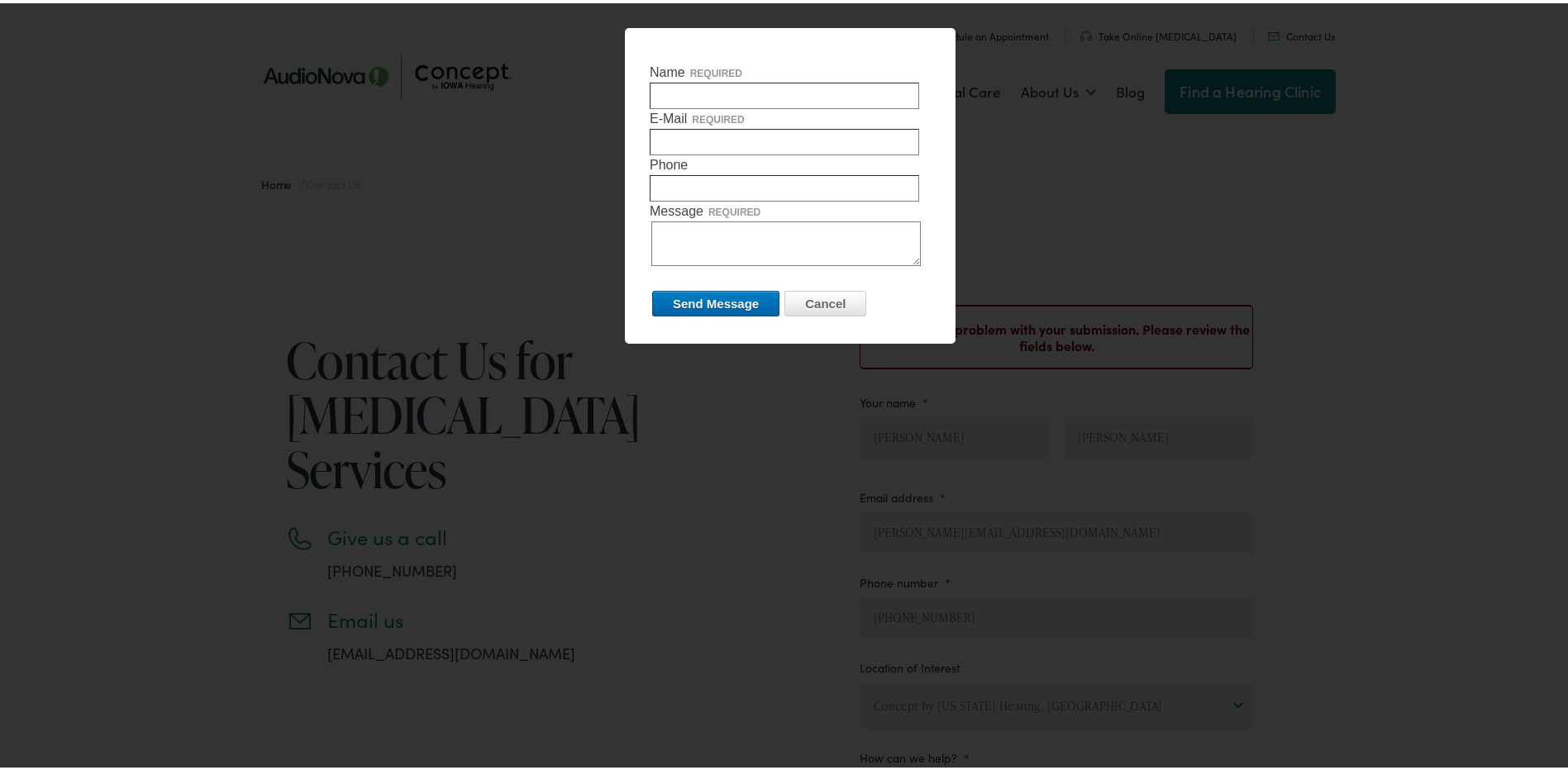
click at [738, 93] on input "Name required" at bounding box center [784, 92] width 269 height 26
type input "Jason Potthoff"
type input "[PERSON_NAME][EMAIL_ADDRESS][DOMAIN_NAME]"
type input "5157708557"
click at [711, 233] on textarea "Message required" at bounding box center [785, 240] width 269 height 44
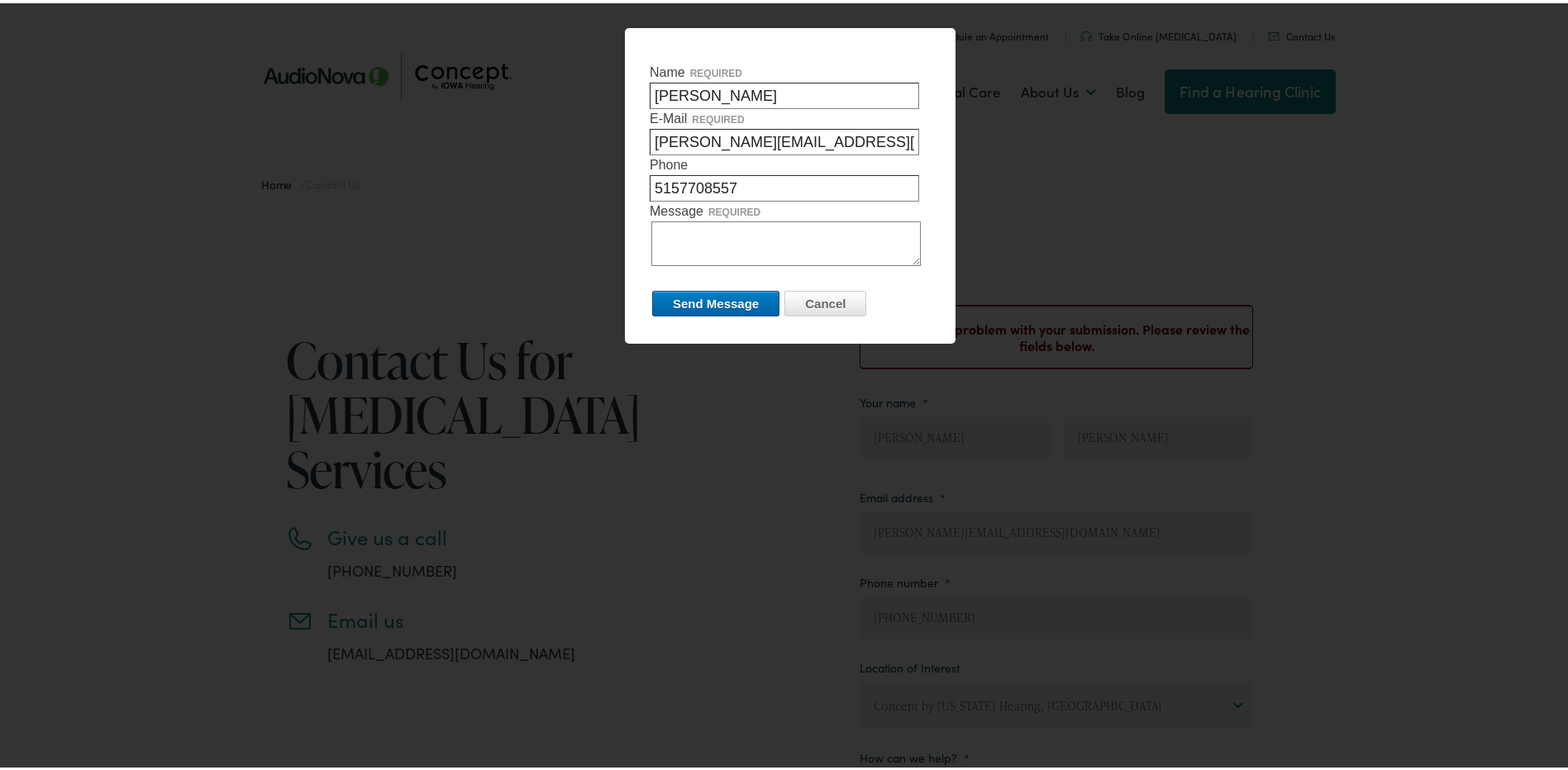
paste textarea "[PERSON_NAME], I like working with you personally, but I will not be returning …"
type textarea "[PERSON_NAME], I like working with you personally, but I will not be returning …"
click at [708, 299] on input "Send Message" at bounding box center [715, 299] width 127 height 25
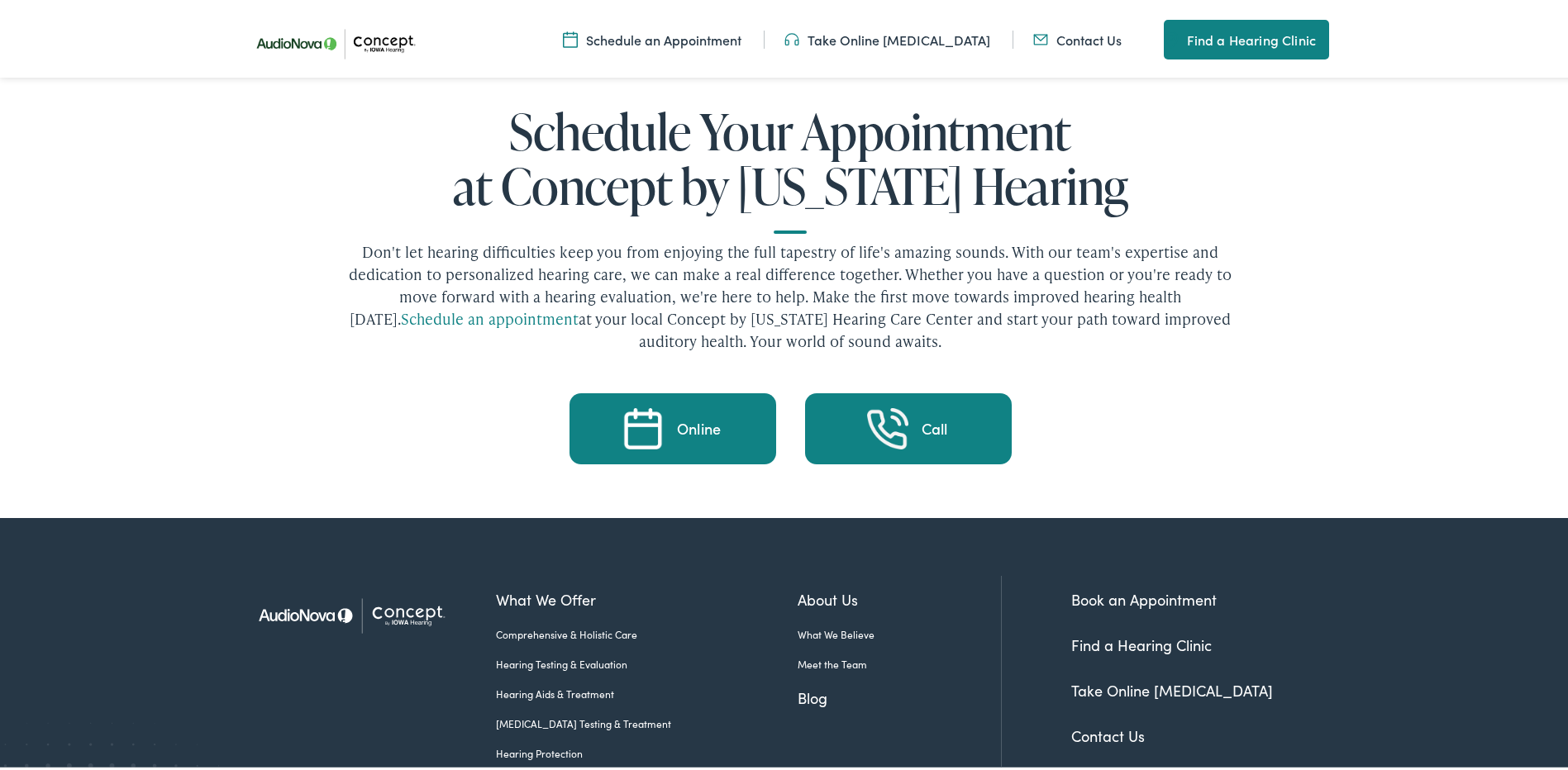
scroll to position [3661, 0]
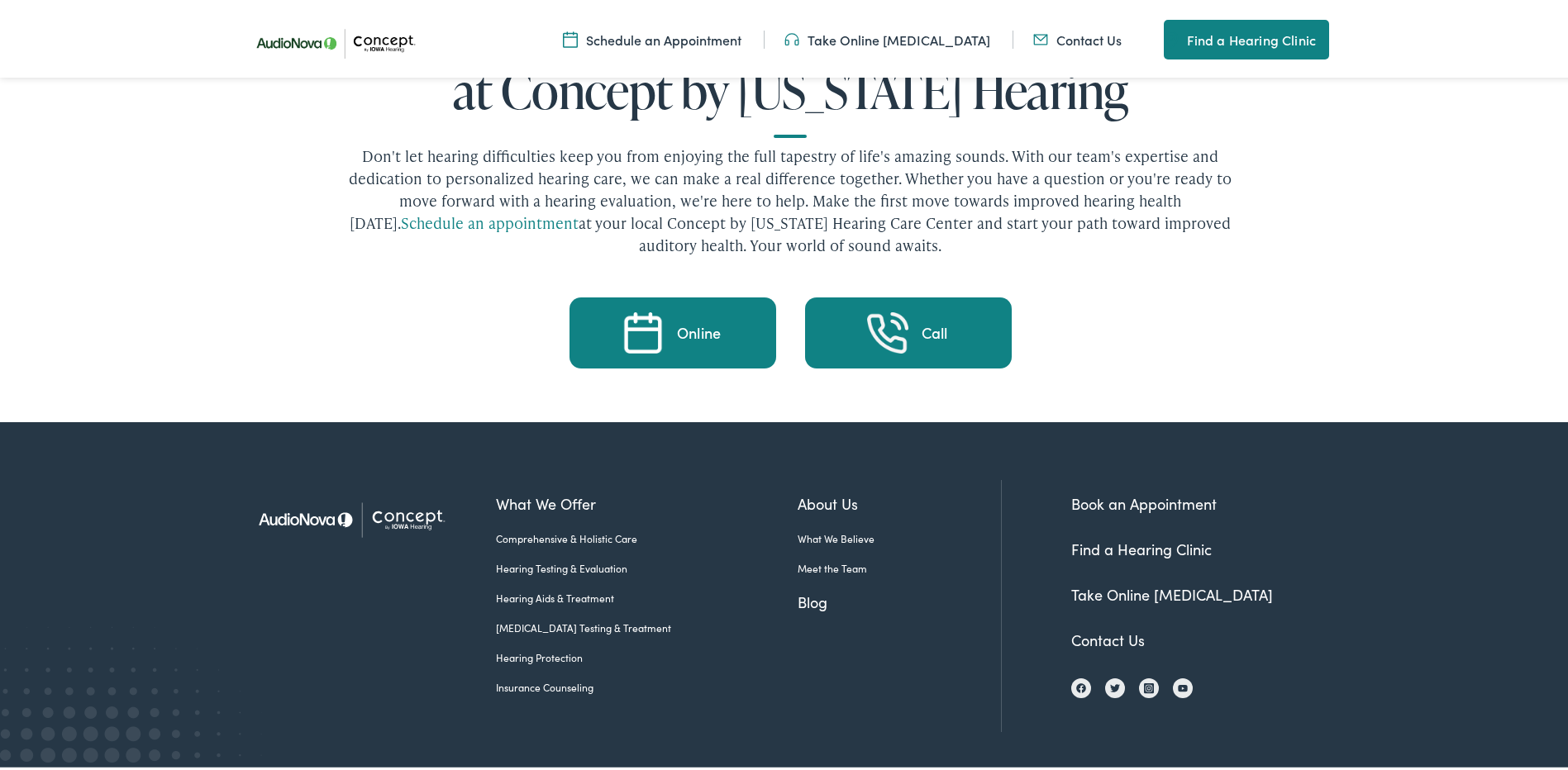
click at [1116, 626] on link "Contact Us" at bounding box center [1107, 636] width 73 height 21
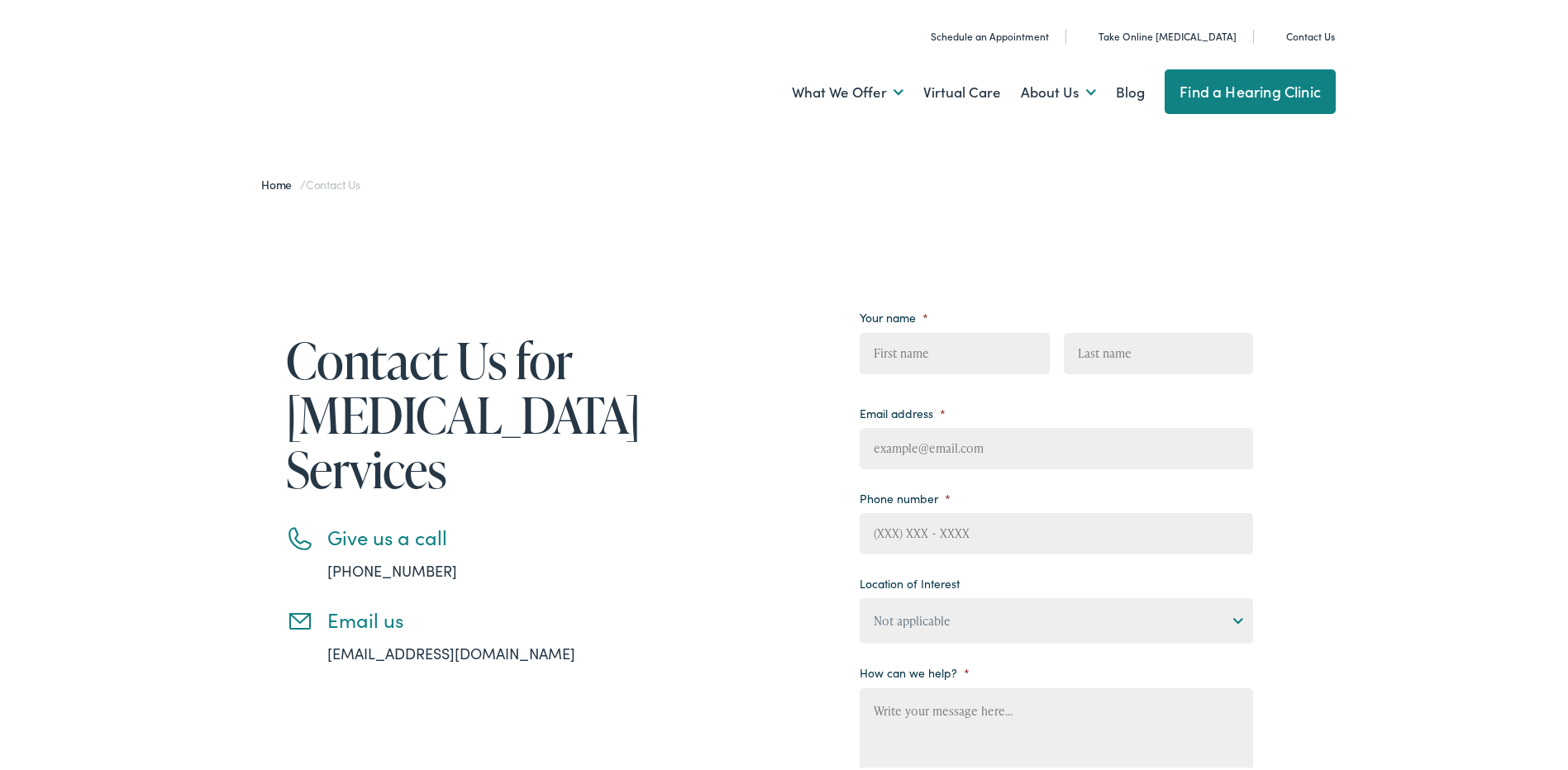
click at [947, 349] on input "First" at bounding box center [954, 350] width 189 height 41
type input "[PERSON_NAME]"
click at [1132, 341] on input "Last" at bounding box center [1157, 350] width 189 height 41
type input "[PERSON_NAME]"
click at [1019, 444] on input "Email address *" at bounding box center [1057, 445] width 394 height 41
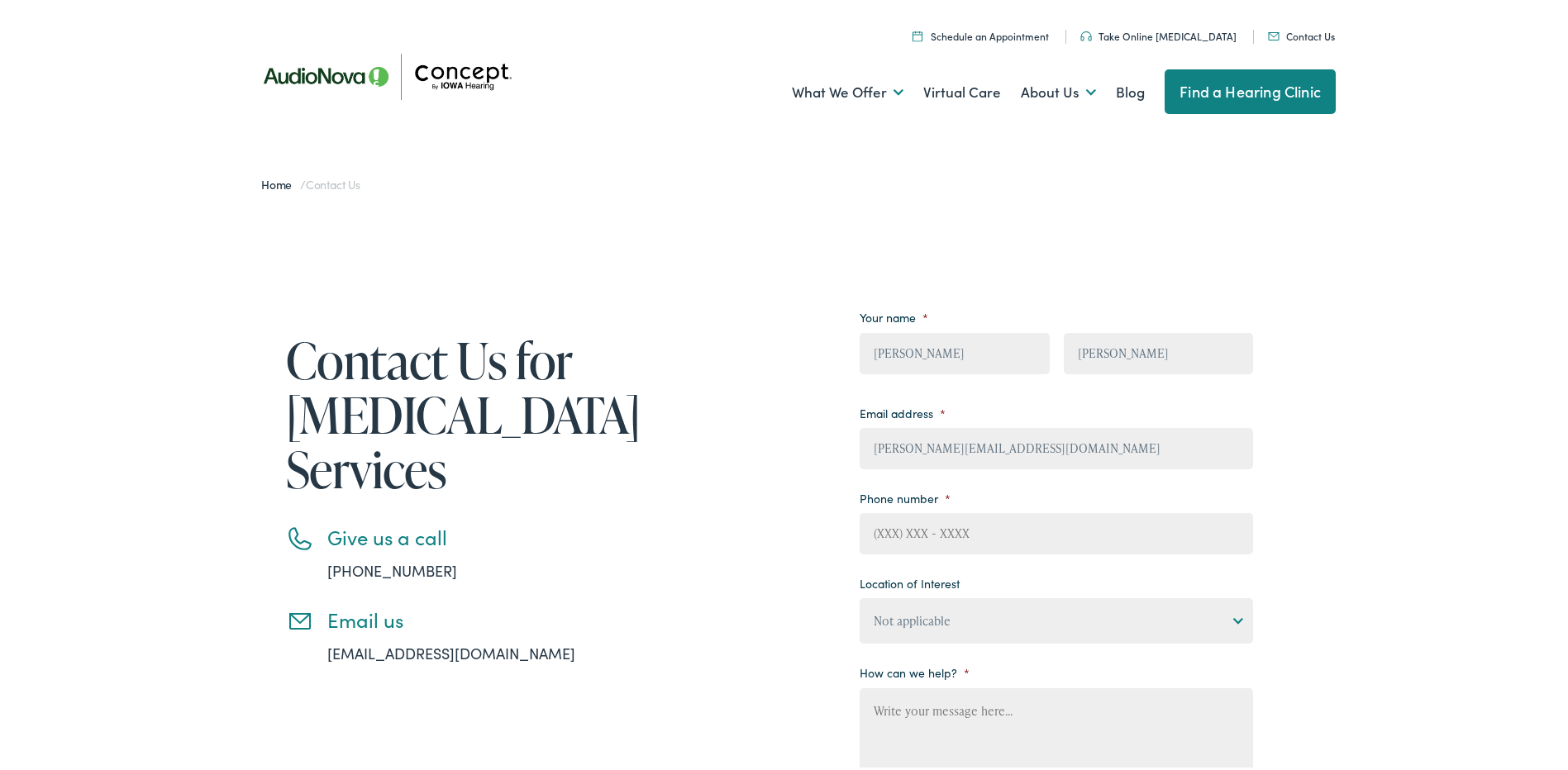
type input "[PERSON_NAME][EMAIL_ADDRESS][DOMAIN_NAME]"
click at [1345, 386] on div "Contact Us for Hearing Loss Services Give us a call 888-480-2052 Email us info@…" at bounding box center [790, 645] width 1580 height 879
type input "(___) ___-____"
click at [1081, 526] on input "(___) ___-____" at bounding box center [1057, 530] width 394 height 41
click at [1170, 612] on select "Not applicable Concept by Iowa Hearing, Ames Concept by Iowa Hearing, Cedar Rap…" at bounding box center [1057, 618] width 394 height 45
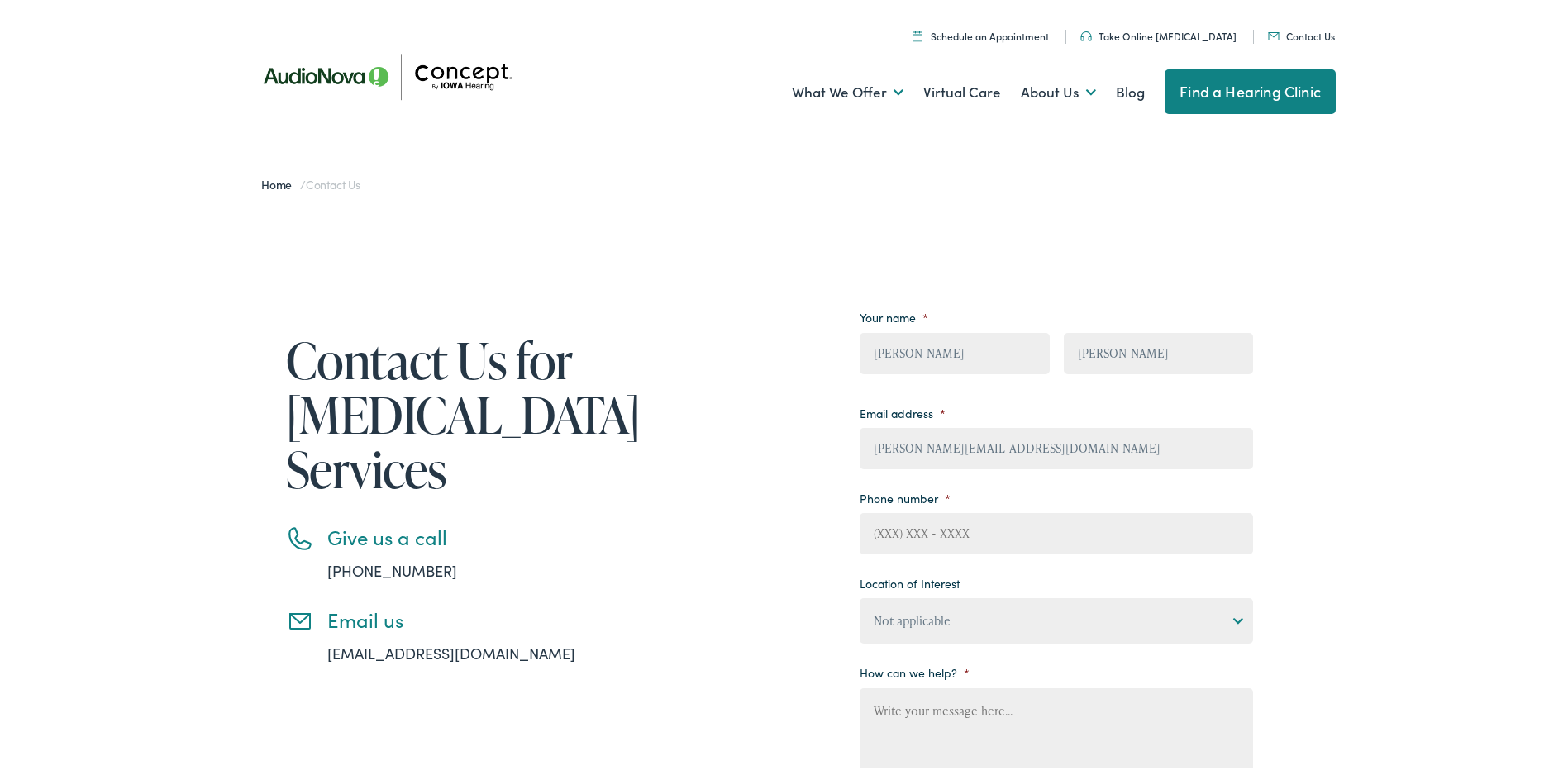
select select "Concept by [US_STATE] Hearing, [GEOGRAPHIC_DATA]"
click at [860, 595] on select "Not applicable Concept by Iowa Hearing, Ames Concept by Iowa Hearing, Cedar Rap…" at bounding box center [1057, 618] width 394 height 45
click at [882, 519] on input "(___) ___-____" at bounding box center [1057, 530] width 394 height 41
click at [881, 529] on input "(___) 515-7708" at bounding box center [1057, 530] width 394 height 41
click at [871, 529] on input "(__5) 155-1577" at bounding box center [1057, 530] width 394 height 41
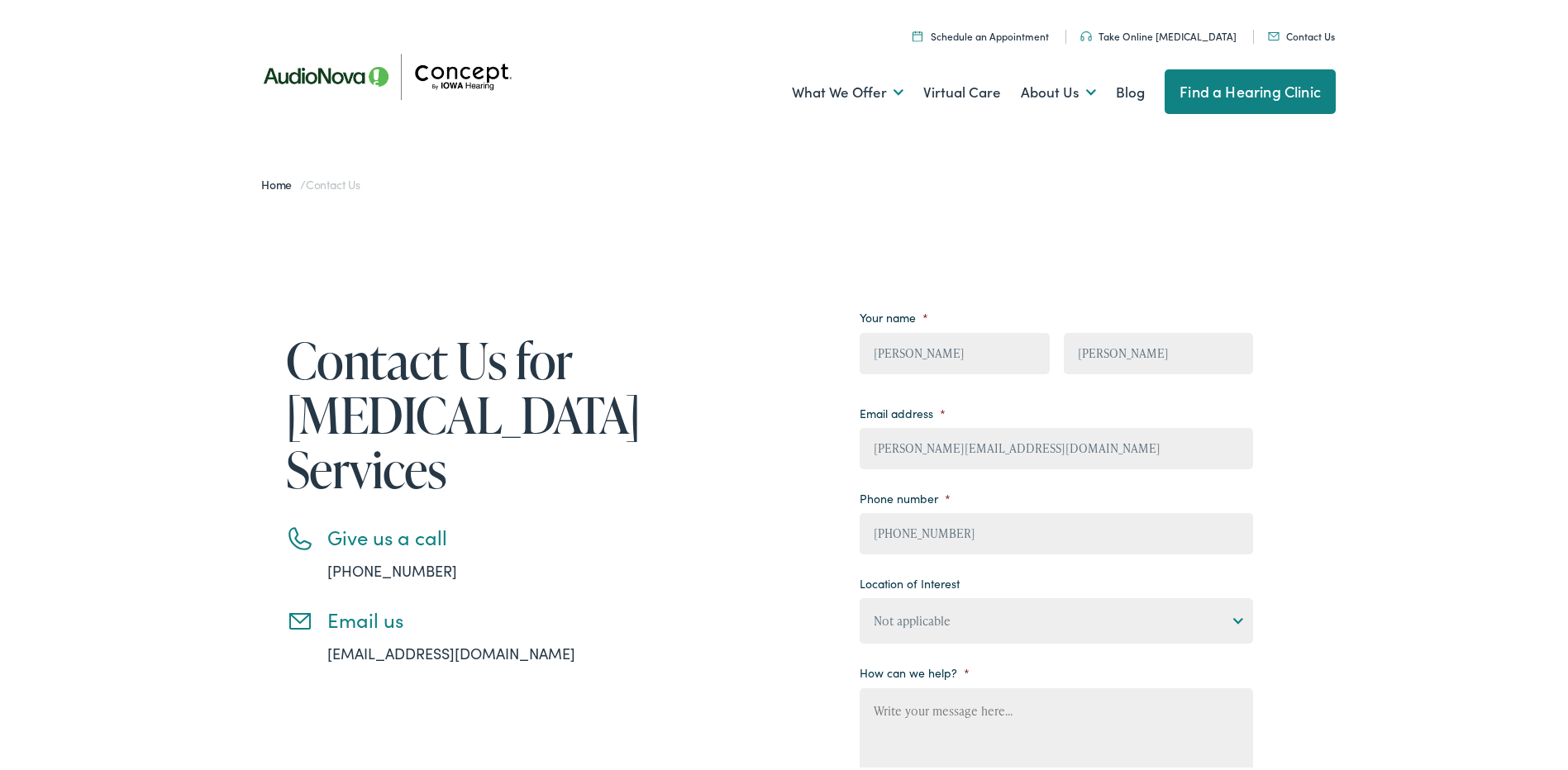
type input "[PHONE_NUMBER]"
click at [1432, 592] on div "Contact Us for Hearing Loss Services Give us a call 888-480-2052 Email us info@…" at bounding box center [790, 645] width 1580 height 879
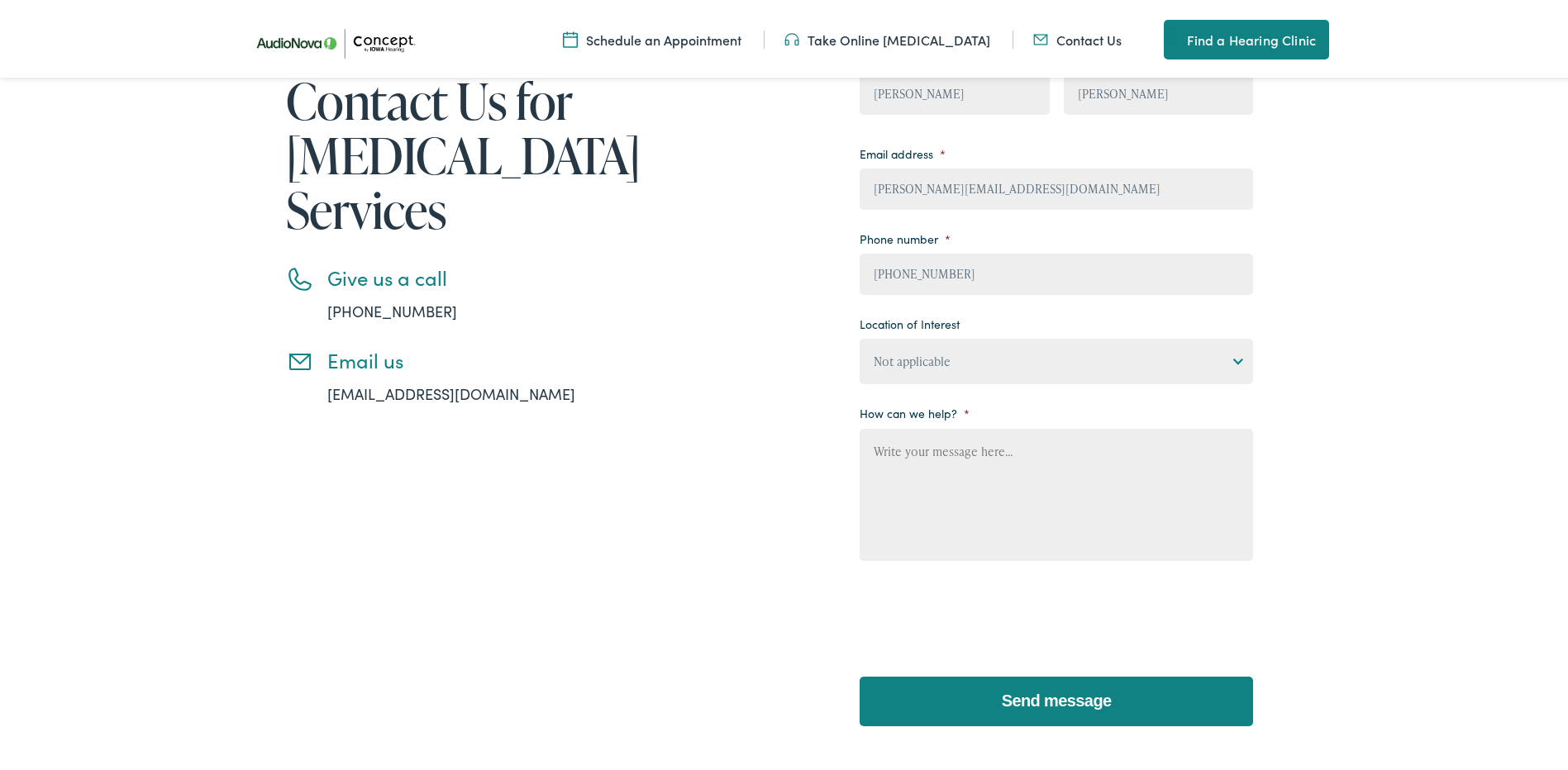
scroll to position [413, 0]
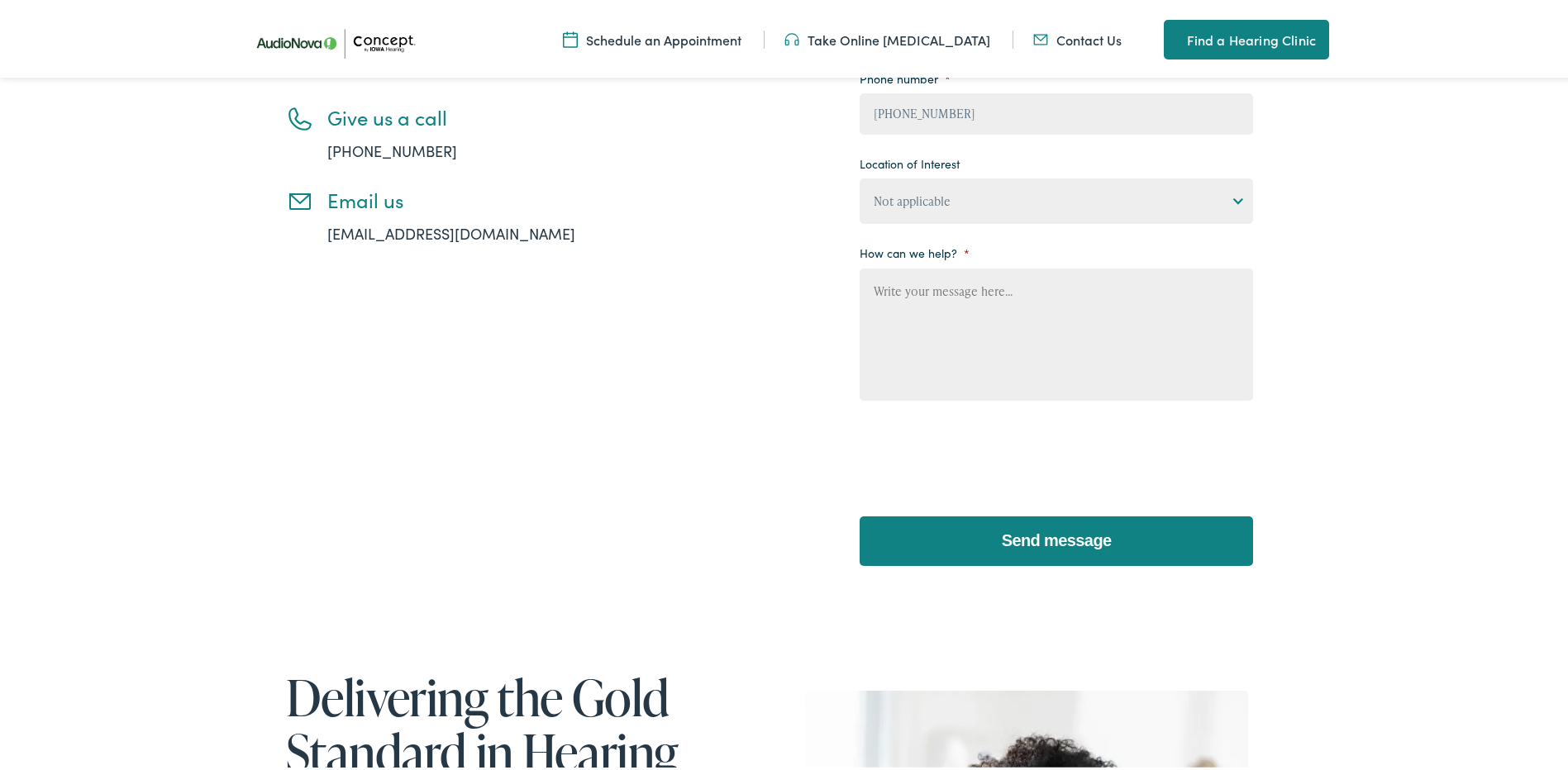
click at [1009, 279] on textarea "How can we help? *" at bounding box center [1057, 331] width 394 height 132
paste textarea "[PERSON_NAME], I like working with you personally, but I will not be returning …"
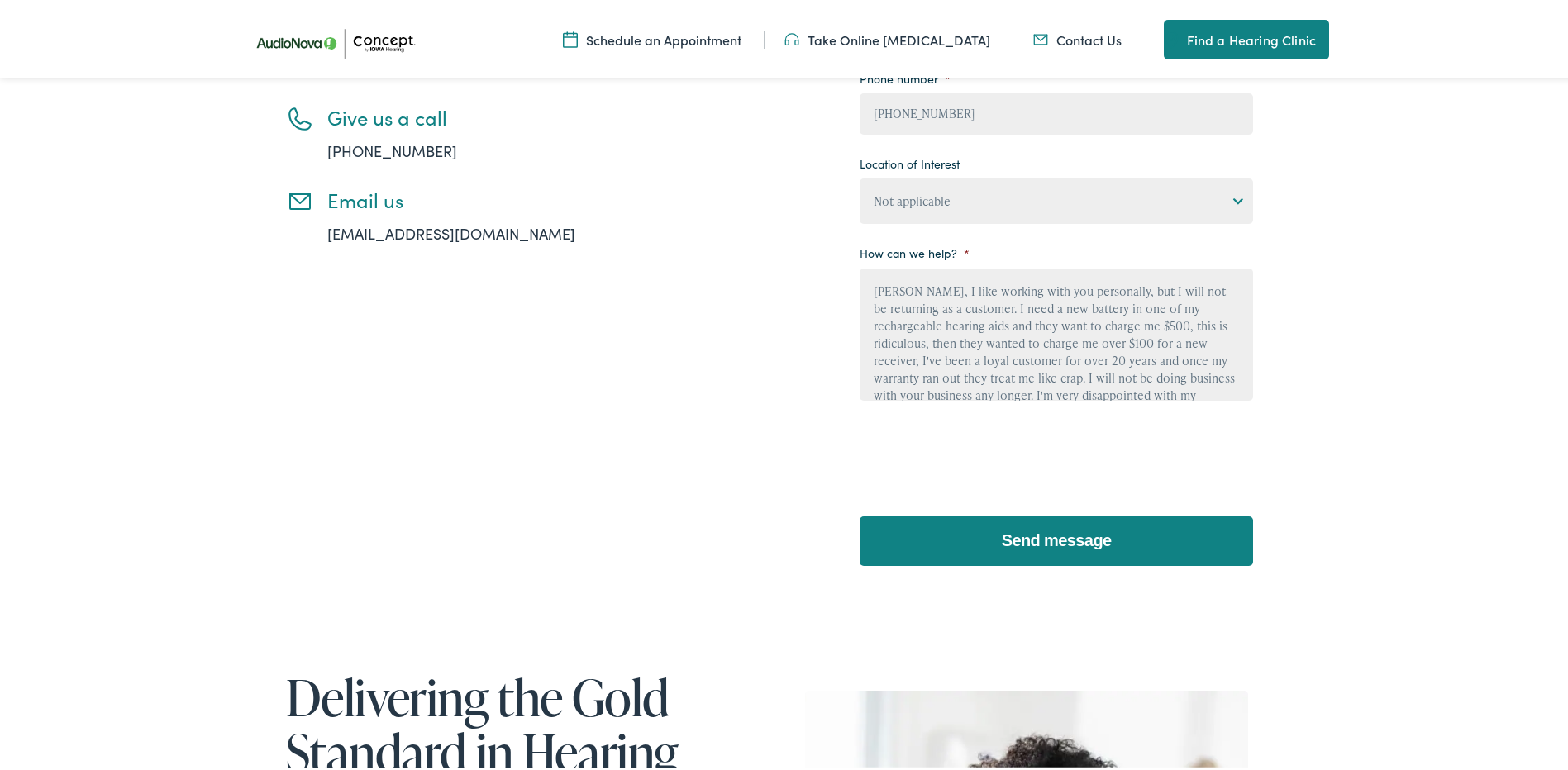
scroll to position [3, 0]
type textarea "[PERSON_NAME], I like working with you personally, but I will not be returning …"
click at [1083, 551] on input "Send message" at bounding box center [1057, 537] width 394 height 50
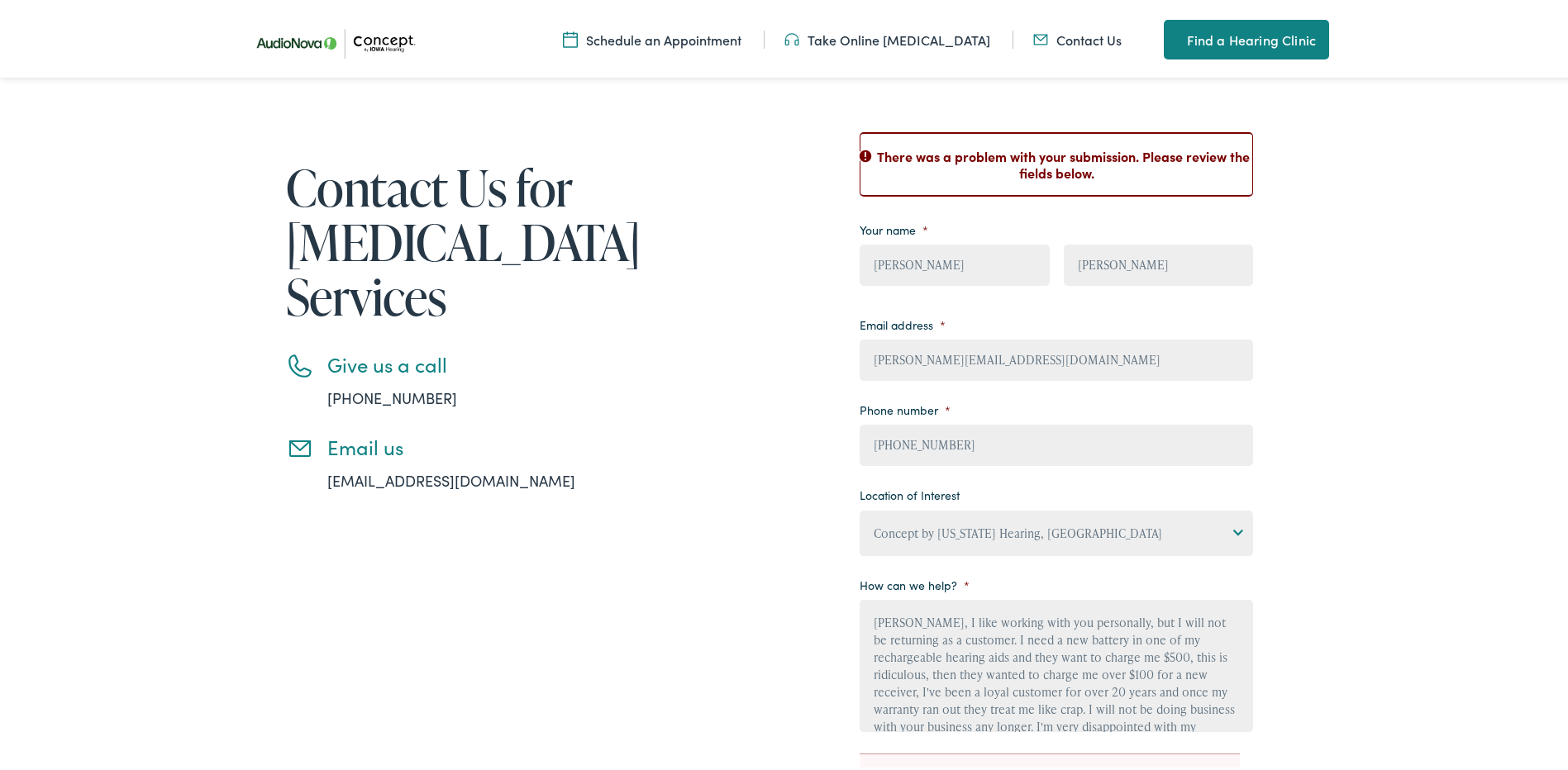
scroll to position [413, 0]
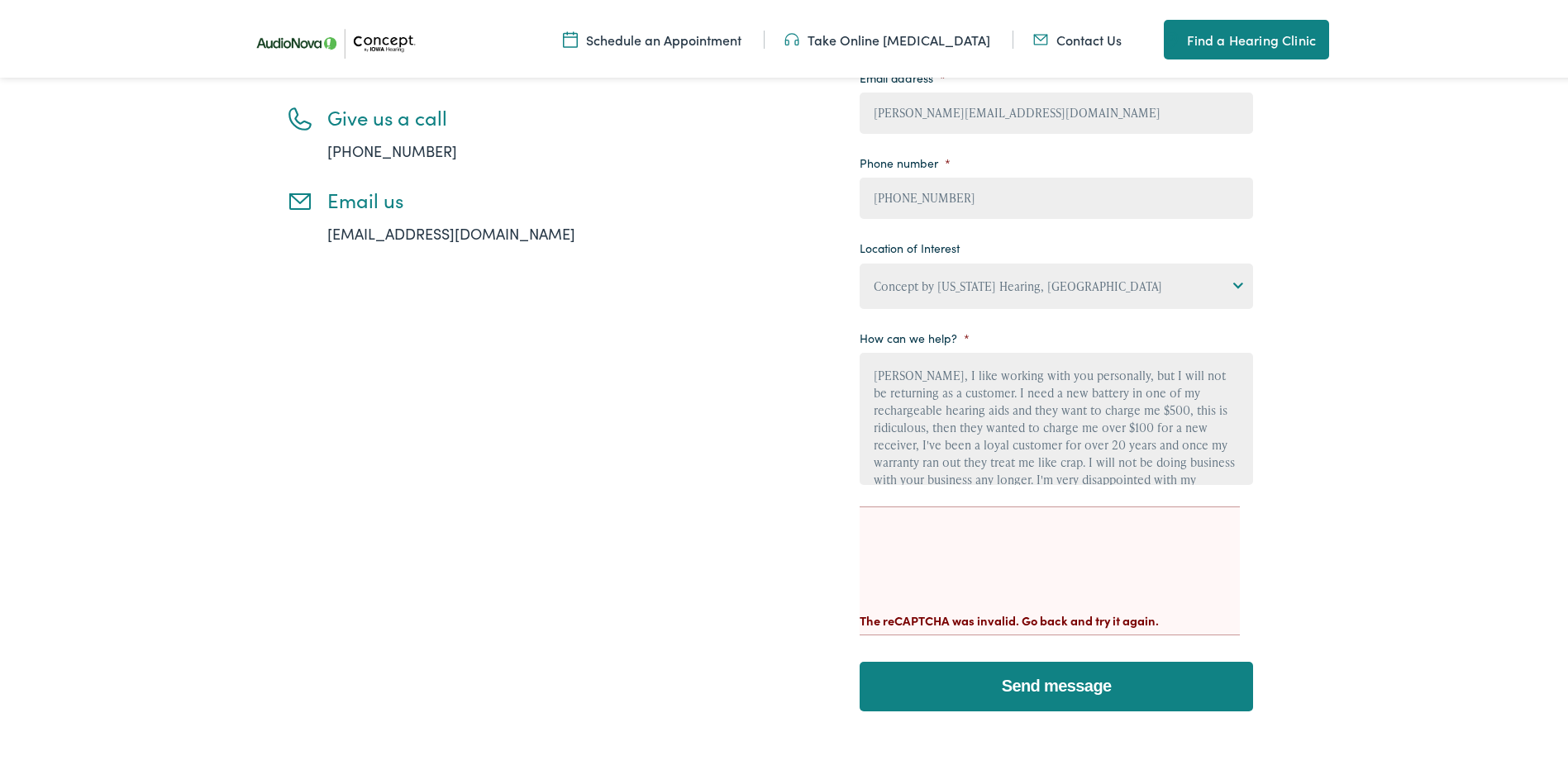
click at [387, 219] on link "[EMAIL_ADDRESS][DOMAIN_NAME]" at bounding box center [450, 230] width 248 height 21
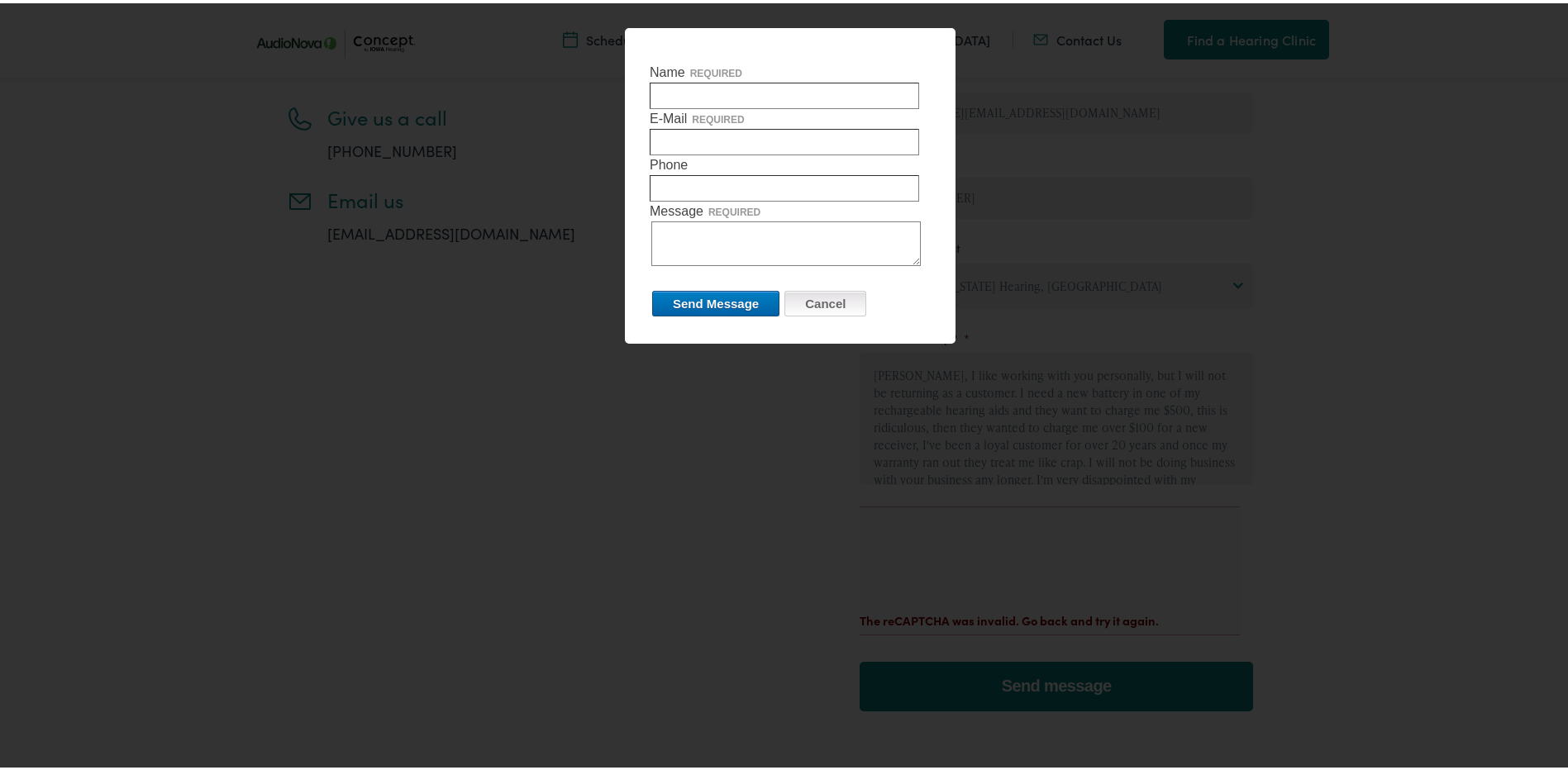
click at [855, 299] on input "Cancel" at bounding box center [825, 299] width 82 height 25
